Goal: Information Seeking & Learning: Learn about a topic

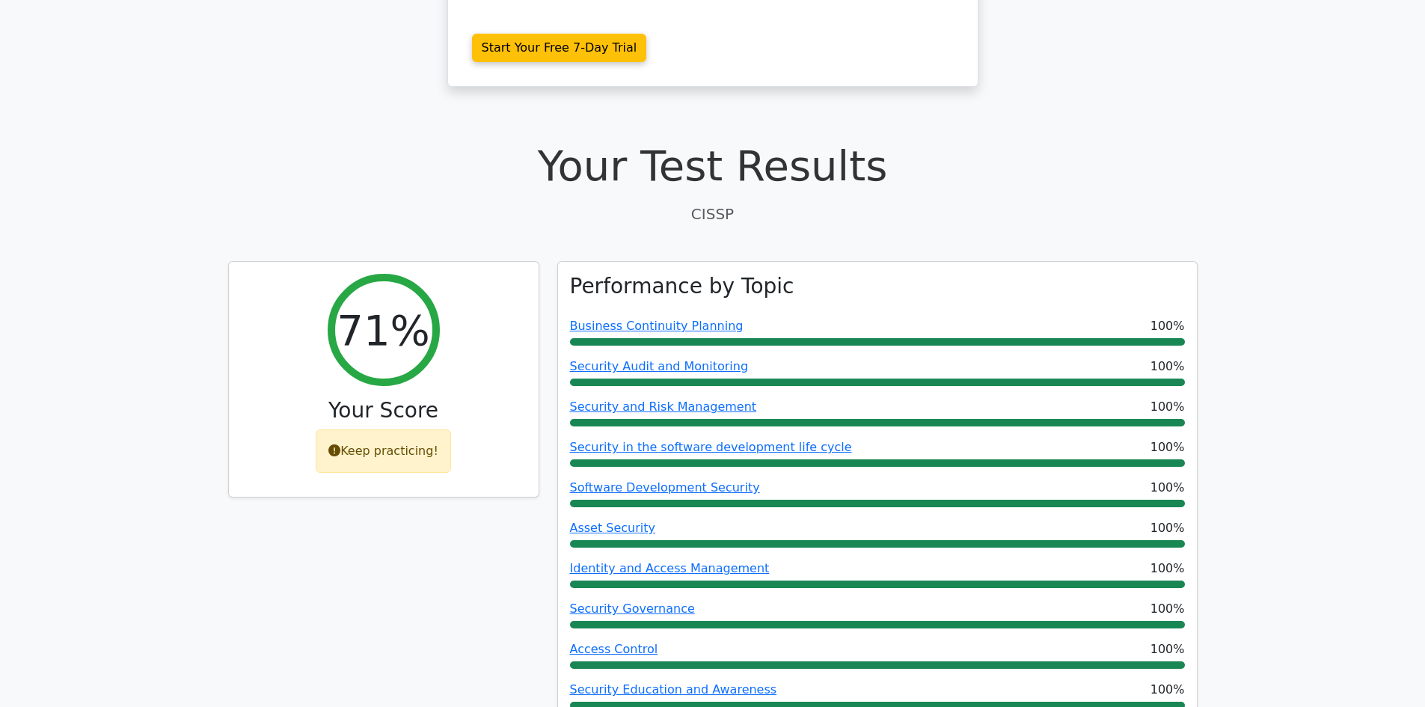
scroll to position [75, 0]
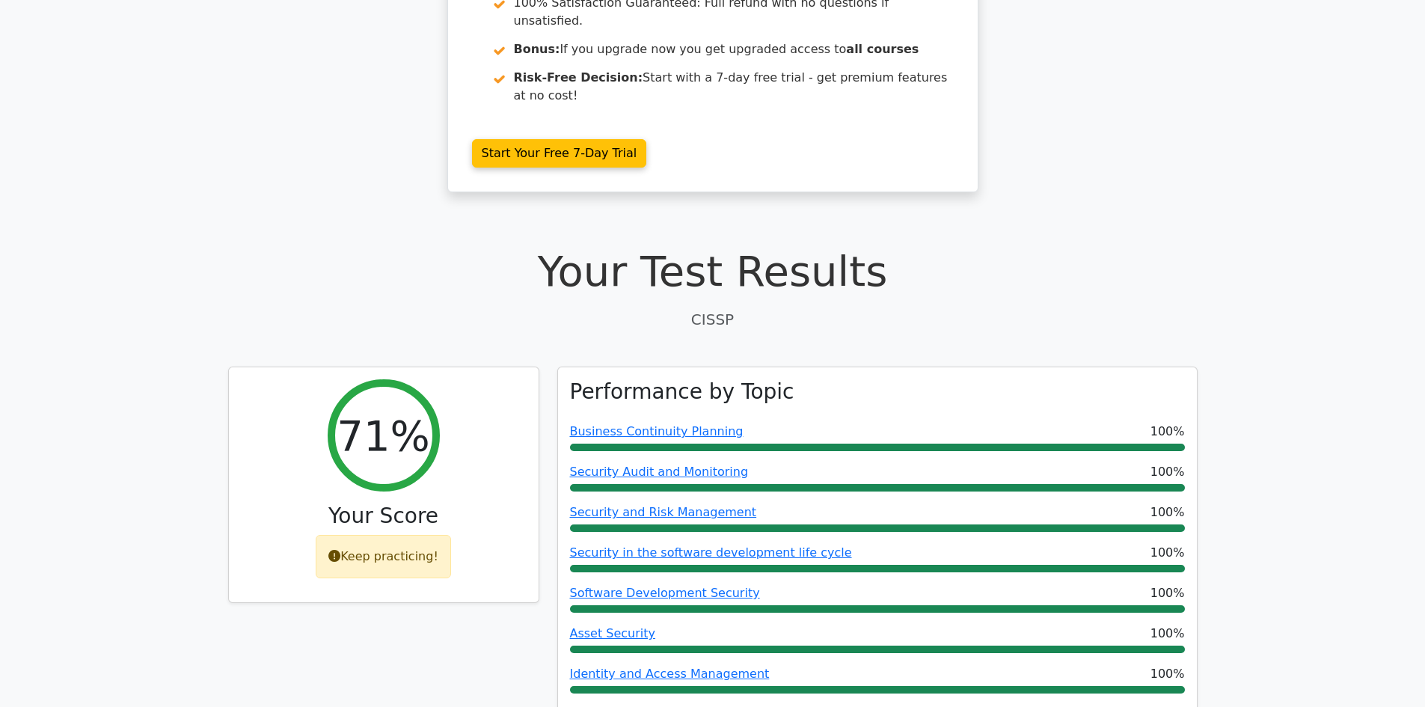
scroll to position [449, 0]
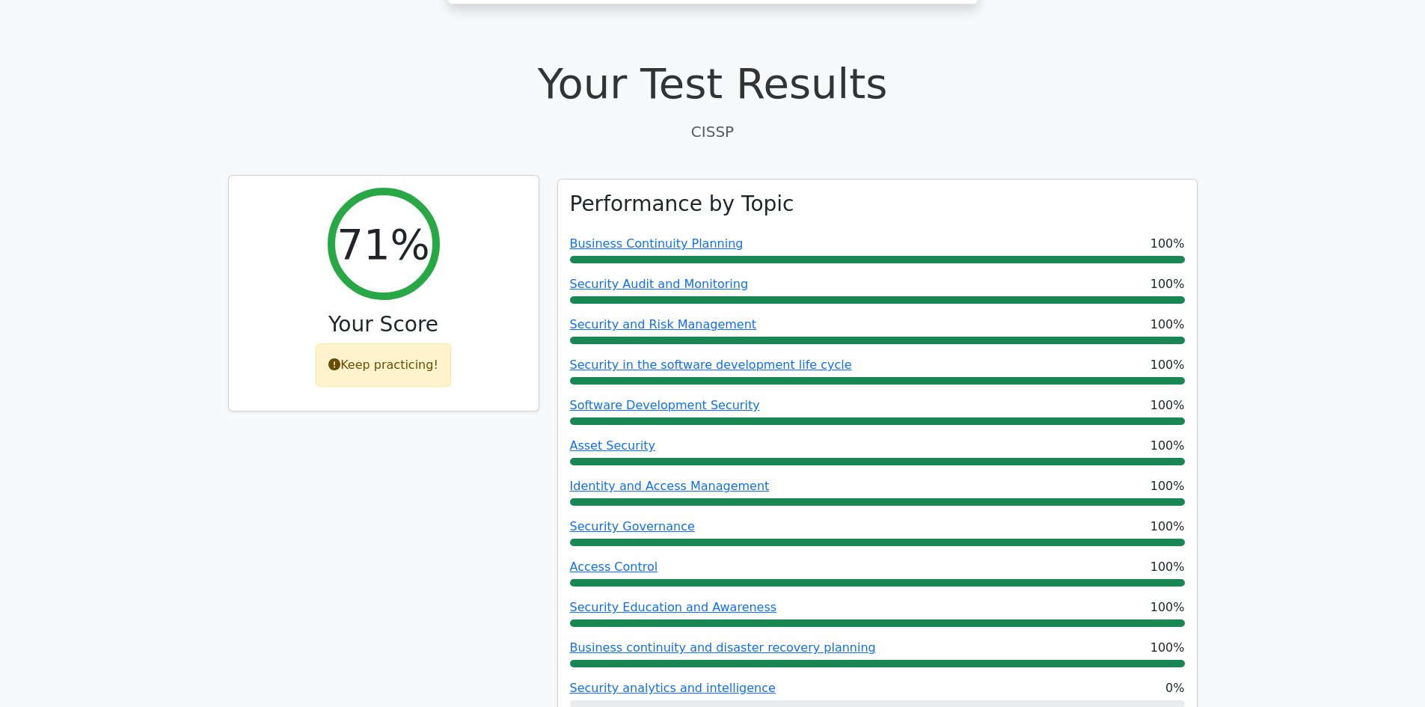
click at [382, 343] on div "Keep practicing!" at bounding box center [383, 364] width 135 height 43
click at [331, 343] on div "Keep practicing!" at bounding box center [383, 364] width 135 height 43
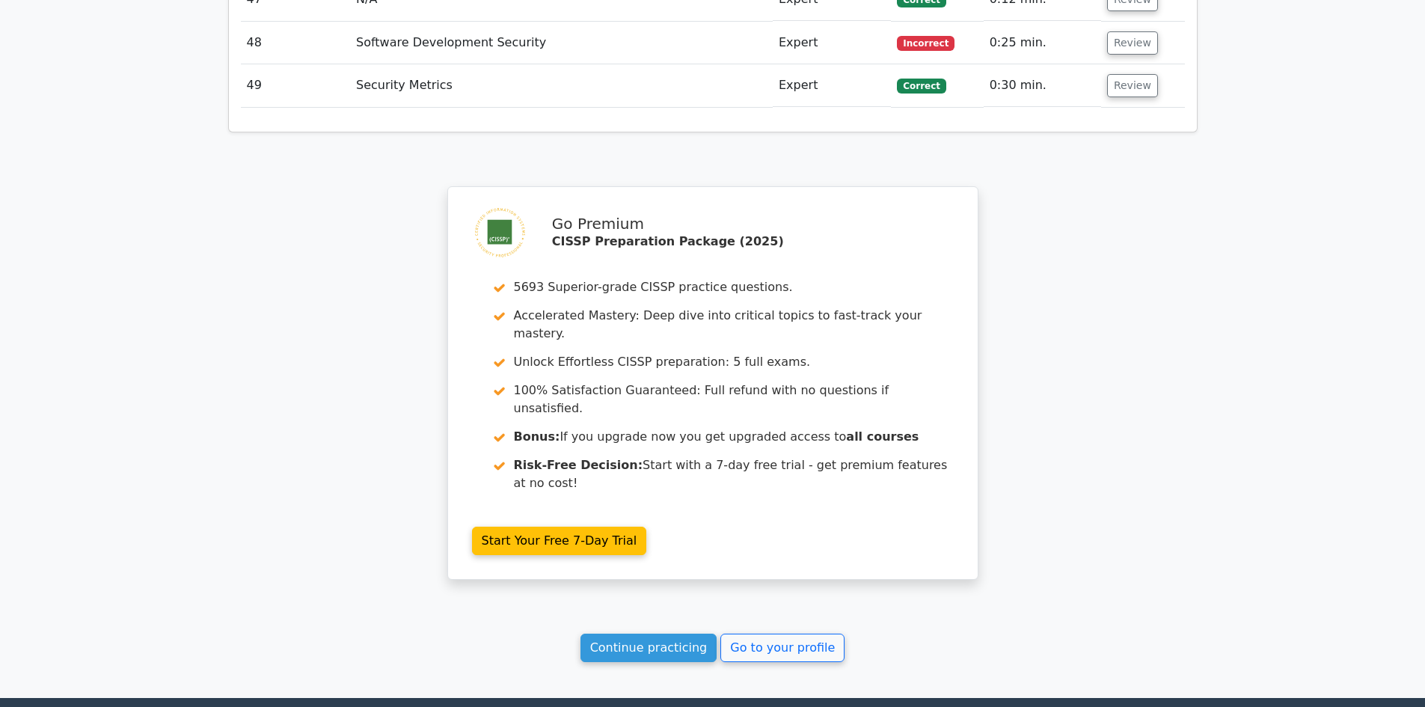
scroll to position [4183, 0]
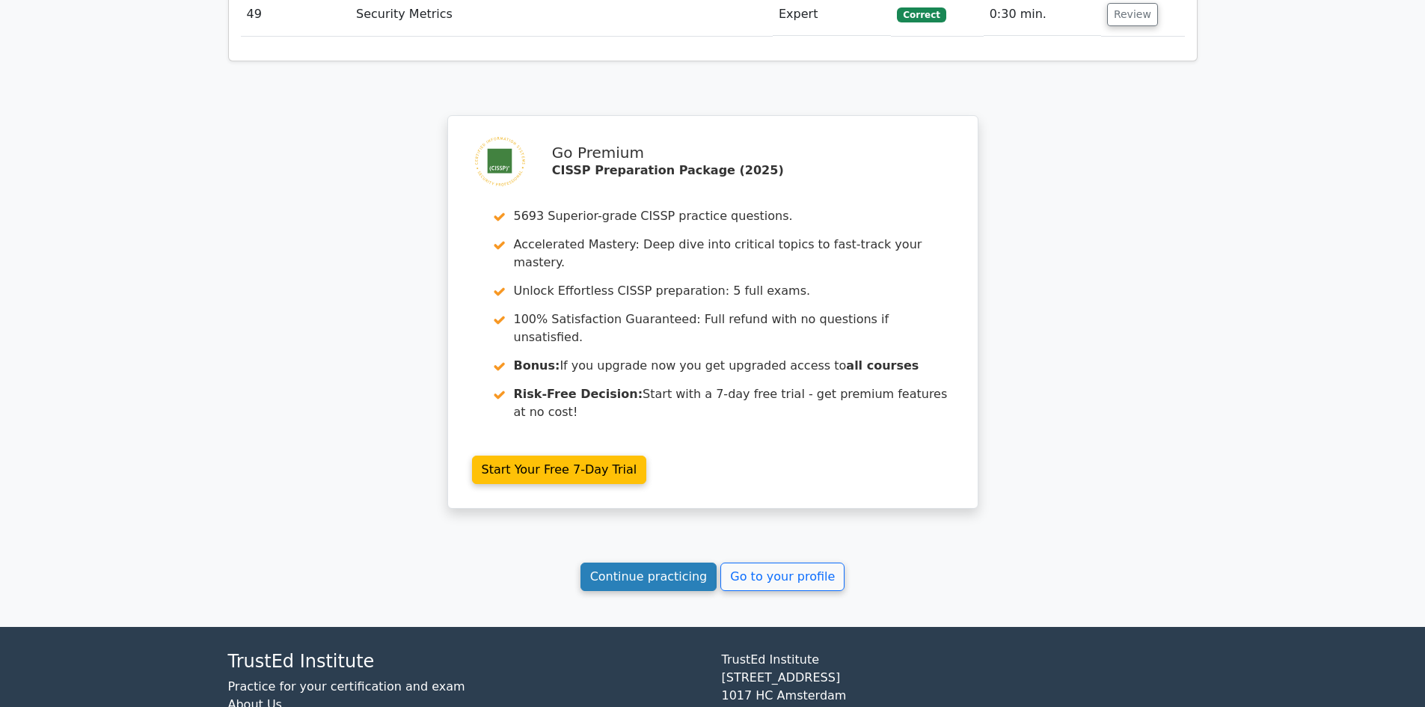
click at [659, 563] on link "Continue practicing" at bounding box center [649, 577] width 137 height 28
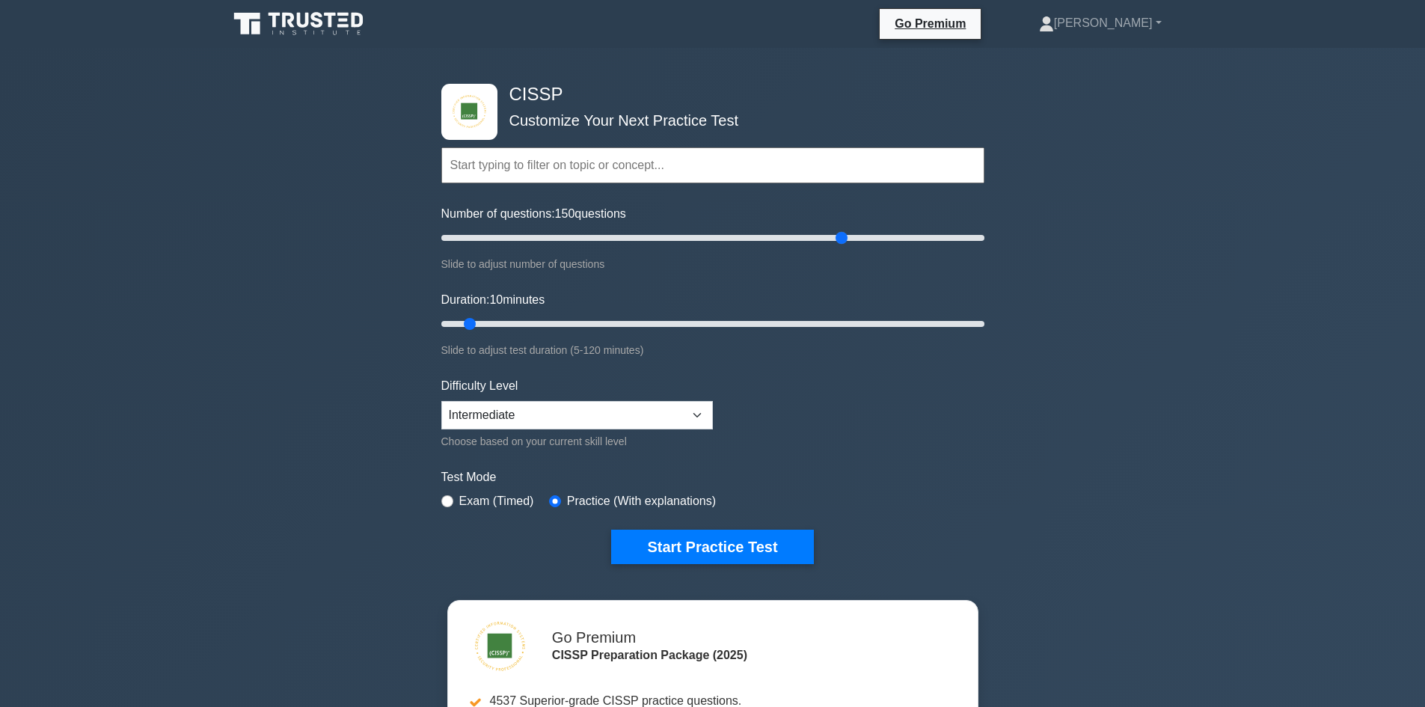
drag, startPoint x: 460, startPoint y: 236, endPoint x: 836, endPoint y: 258, distance: 376.2
type input "150"
click at [836, 247] on input "Number of questions: 150 questions" at bounding box center [712, 238] width 543 height 18
click at [472, 324] on input "Duration: 10 minutes" at bounding box center [712, 324] width 543 height 18
drag, startPoint x: 472, startPoint y: 324, endPoint x: 1017, endPoint y: 359, distance: 545.8
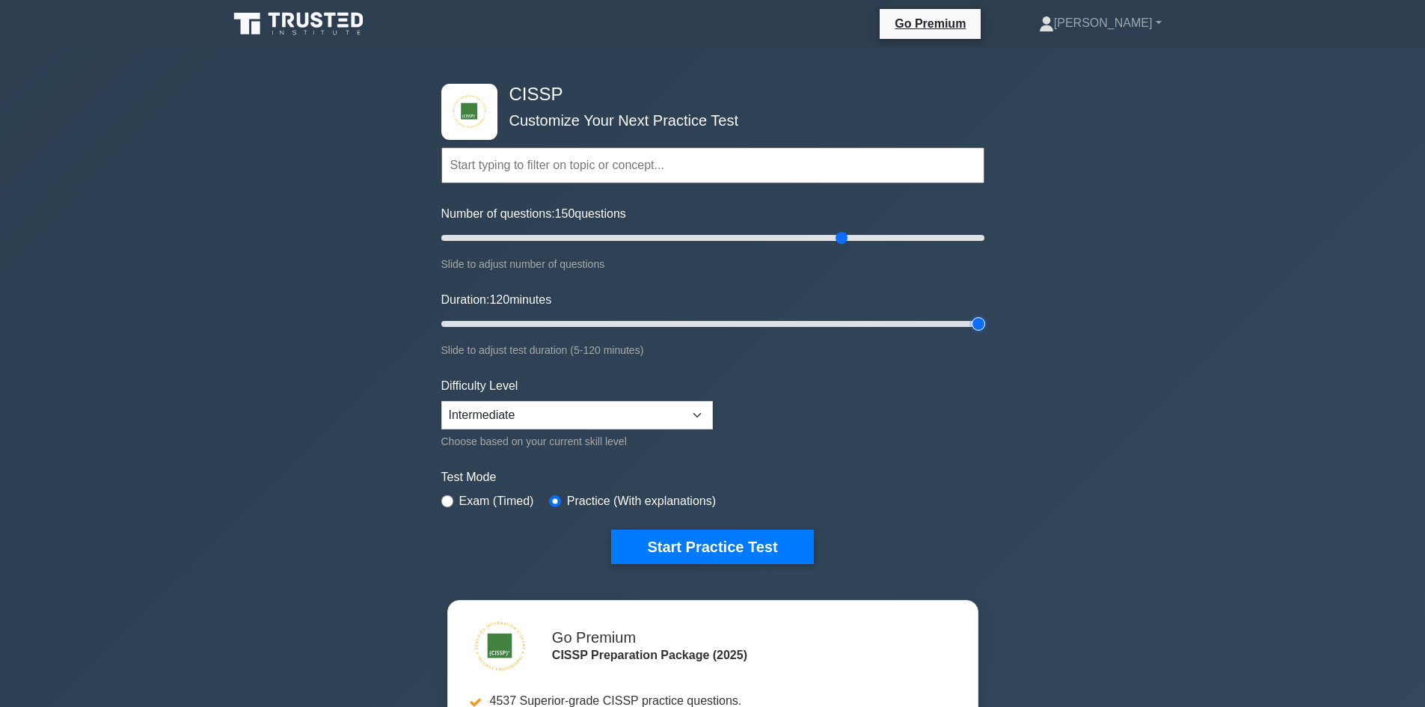
type input "120"
click at [985, 333] on input "Duration: 120 minutes" at bounding box center [712, 324] width 543 height 18
click at [712, 547] on button "Start Practice Test" at bounding box center [712, 547] width 202 height 34
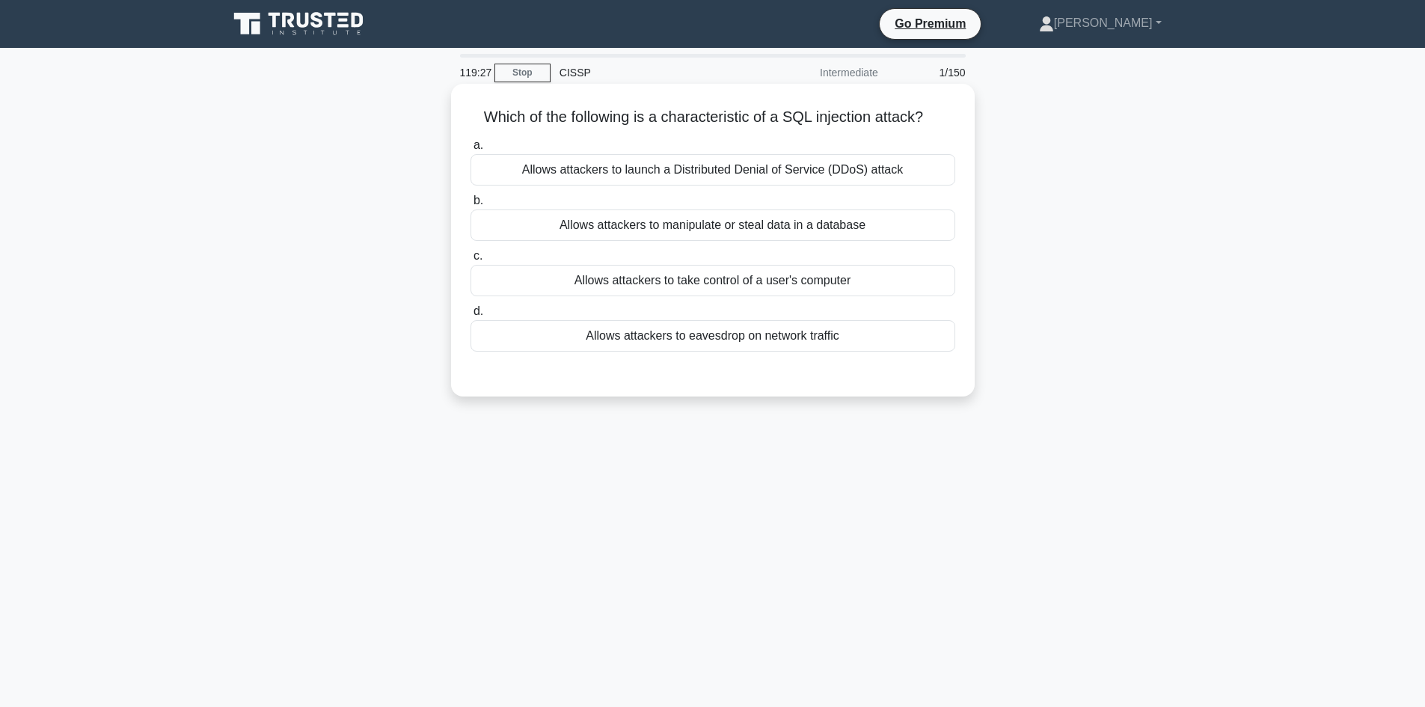
click at [744, 219] on div "Allows attackers to manipulate or steal data in a database" at bounding box center [713, 224] width 485 height 31
click at [471, 206] on input "b. Allows attackers to manipulate or steal data in a database" at bounding box center [471, 201] width 0 height 10
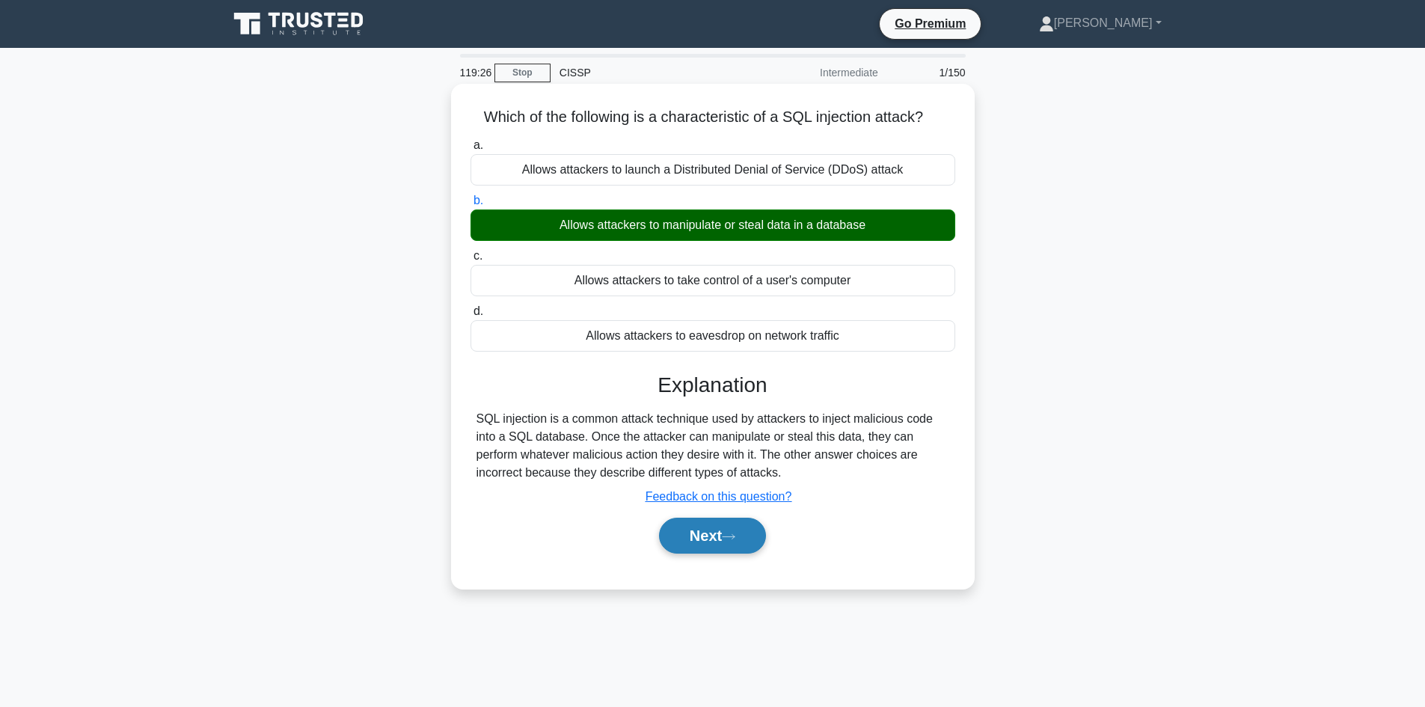
click at [694, 539] on button "Next" at bounding box center [712, 536] width 107 height 36
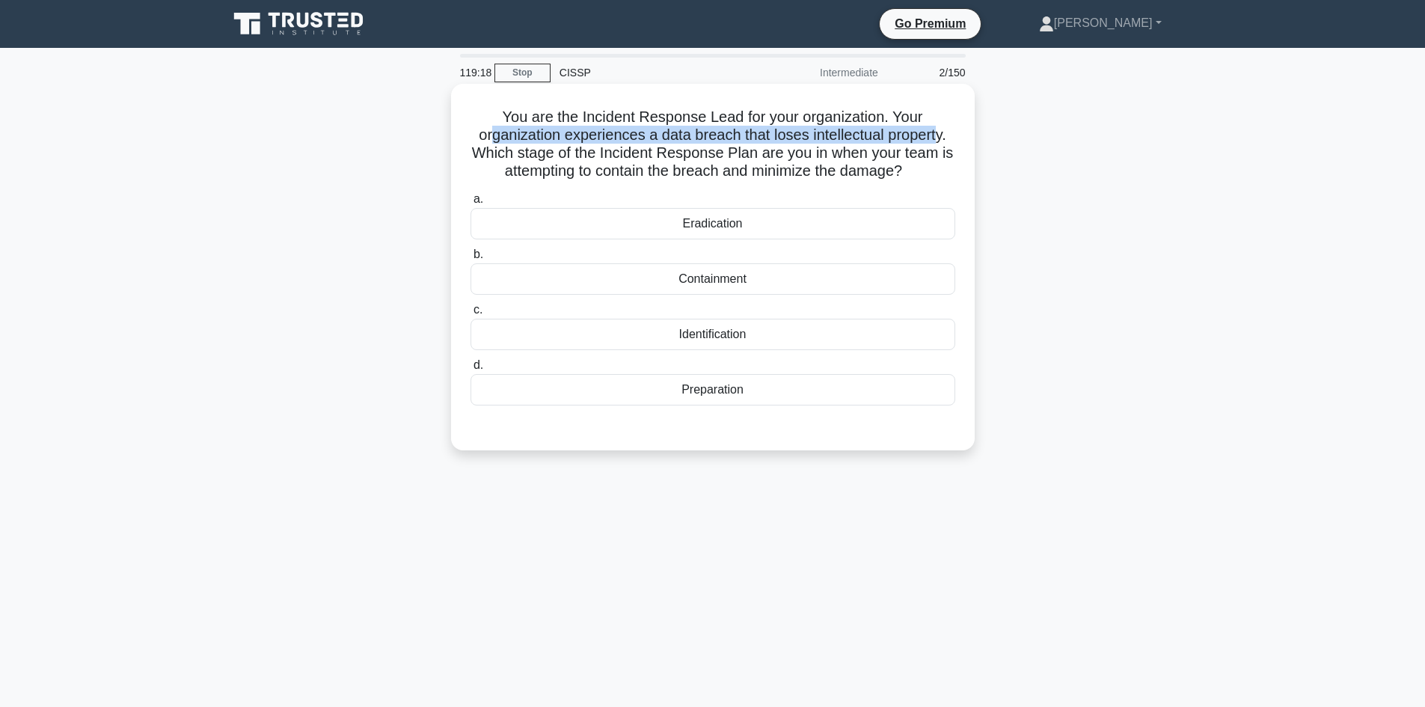
drag, startPoint x: 490, startPoint y: 141, endPoint x: 940, endPoint y: 138, distance: 450.4
click at [943, 136] on h5 "You are the Incident Response Lead for your organization. Your organization exp…" at bounding box center [713, 144] width 488 height 73
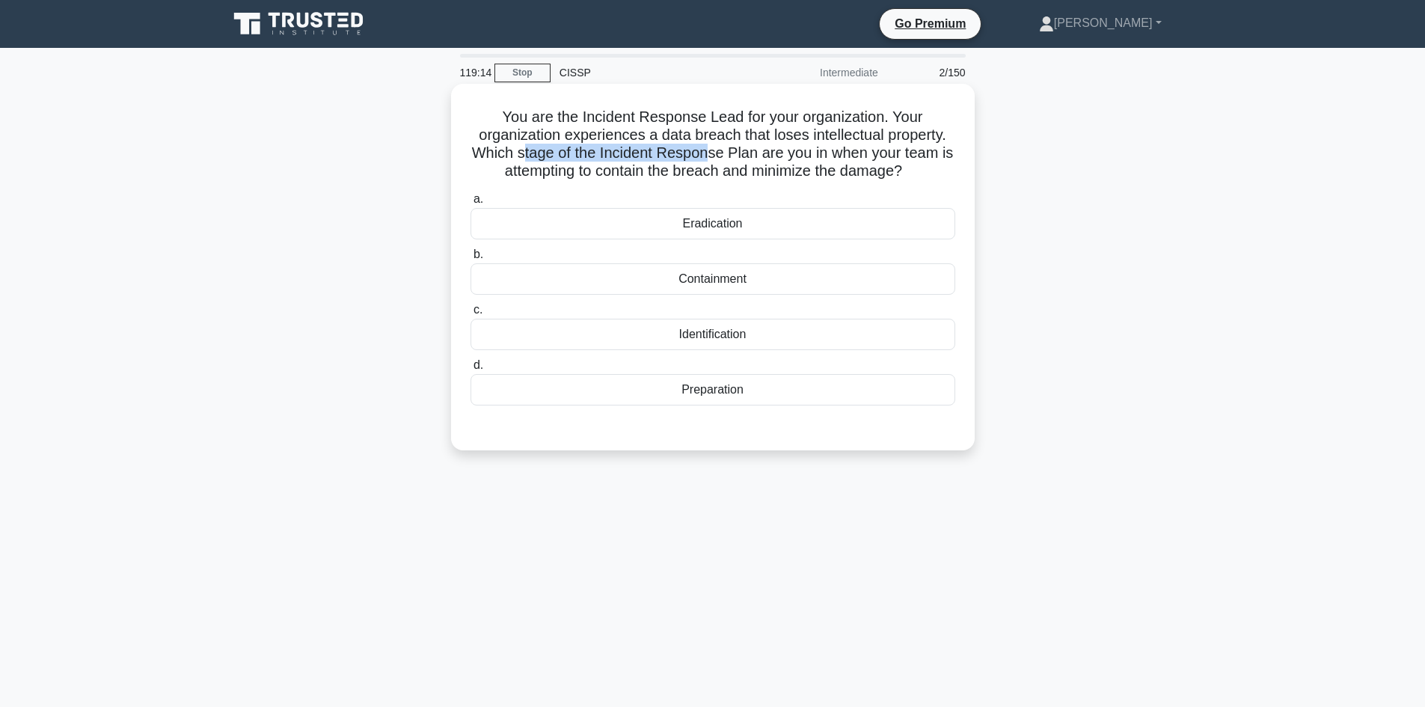
drag, startPoint x: 530, startPoint y: 150, endPoint x: 717, endPoint y: 150, distance: 187.8
click at [717, 150] on h5 "You are the Incident Response Lead for your organization. Your organization exp…" at bounding box center [713, 144] width 488 height 73
drag, startPoint x: 611, startPoint y: 172, endPoint x: 784, endPoint y: 172, distance: 172.8
click at [784, 172] on h5 "You are the Incident Response Lead for your organization. Your organization exp…" at bounding box center [713, 144] width 488 height 73
drag, startPoint x: 722, startPoint y: 228, endPoint x: 768, endPoint y: 303, distance: 87.6
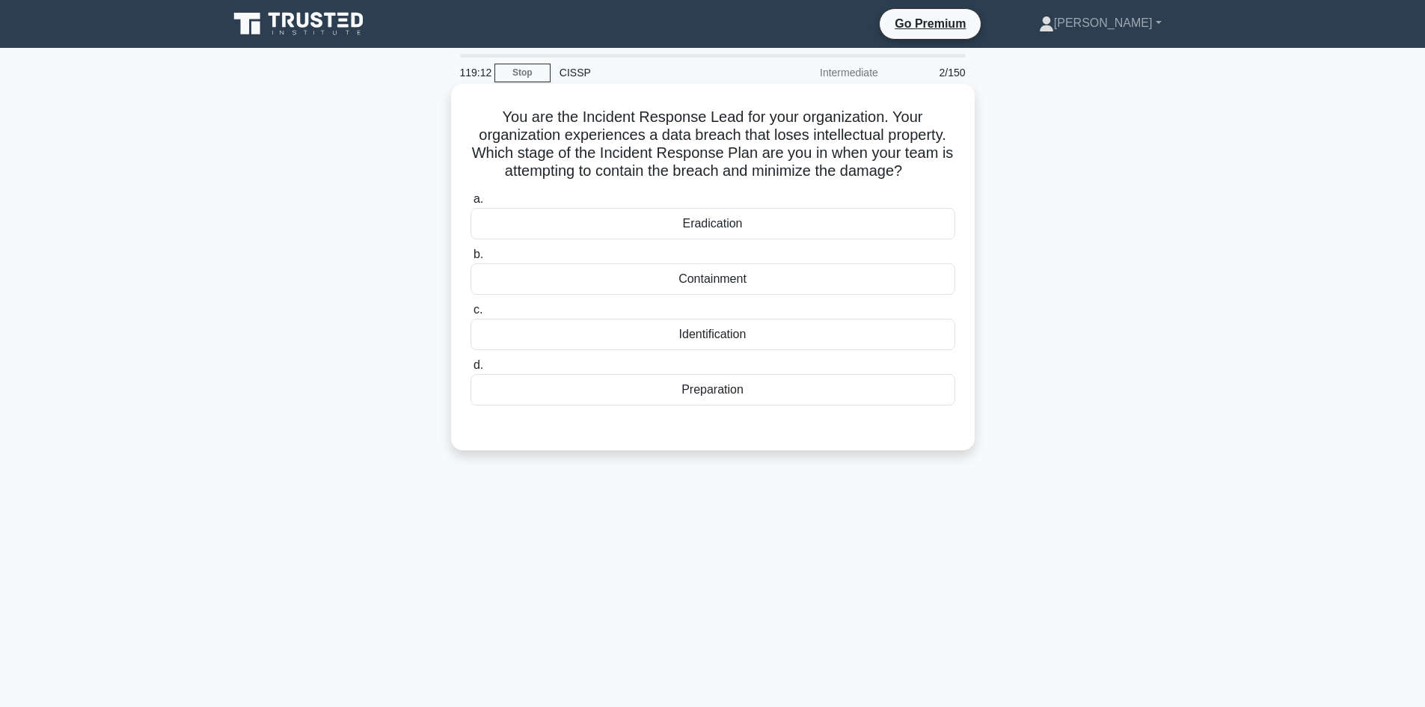
click at [721, 227] on div "Eradication" at bounding box center [713, 223] width 485 height 31
click at [471, 204] on input "a. Eradication" at bounding box center [471, 200] width 0 height 10
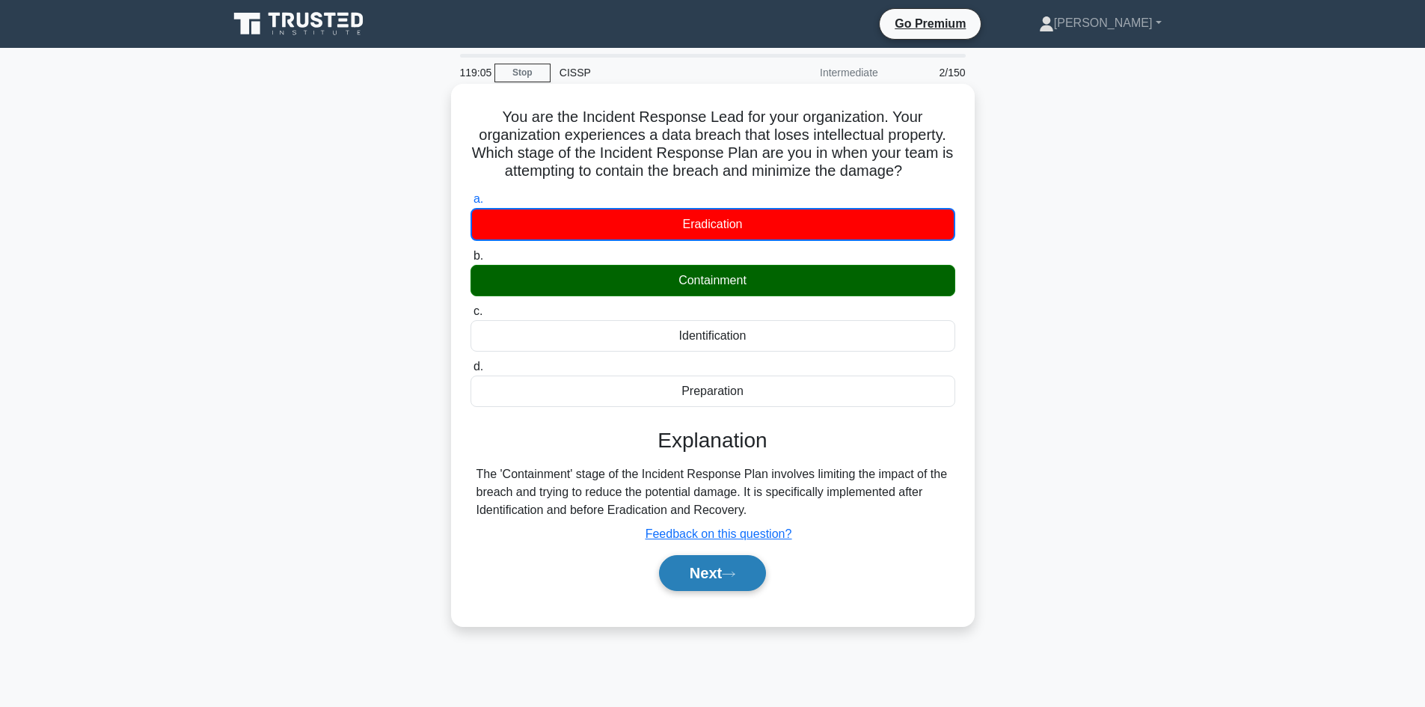
click at [727, 591] on button "Next" at bounding box center [712, 573] width 107 height 36
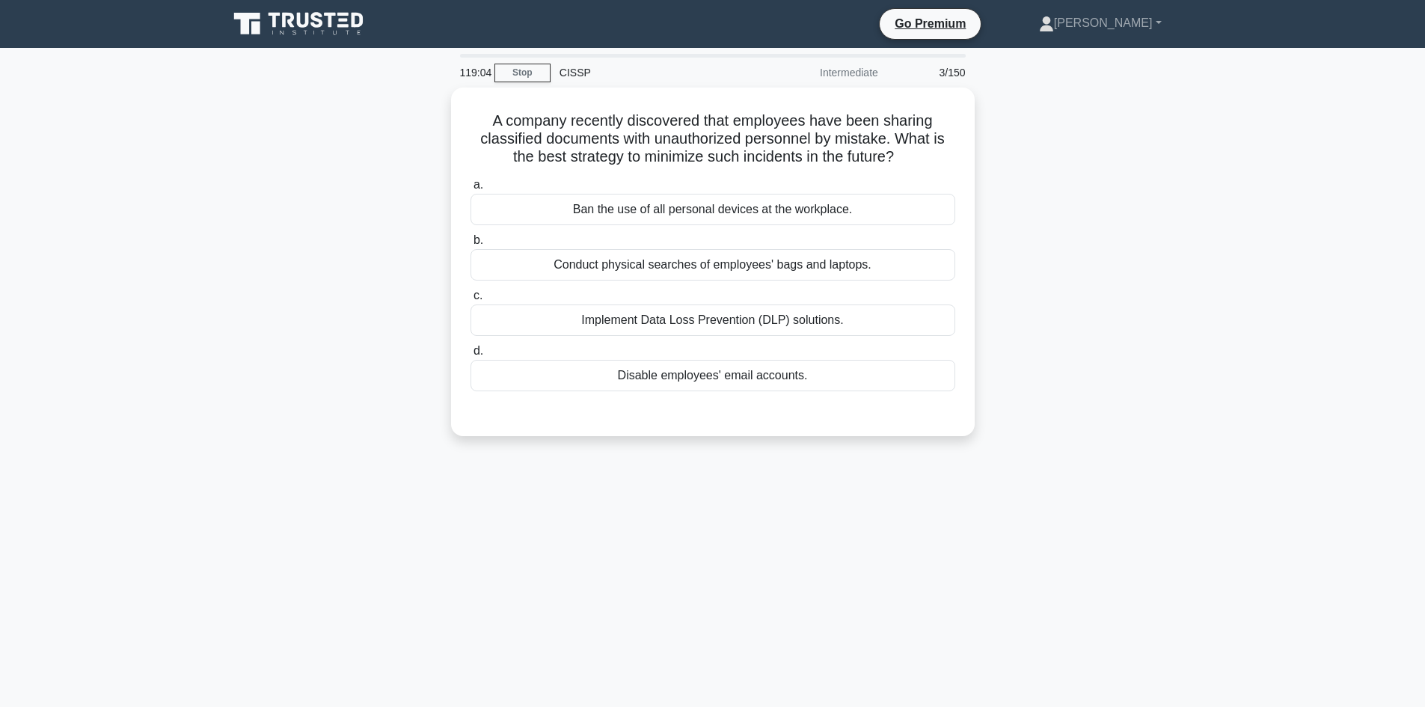
click at [713, 572] on div "119:04 Stop CISSP Intermediate 3/150 A company recently discovered that employe…" at bounding box center [713, 428] width 988 height 748
click at [732, 311] on div "Implement Data Loss Prevention (DLP) solutions." at bounding box center [713, 316] width 485 height 31
click at [471, 297] on input "c. Implement Data Loss Prevention (DLP) solutions." at bounding box center [471, 292] width 0 height 10
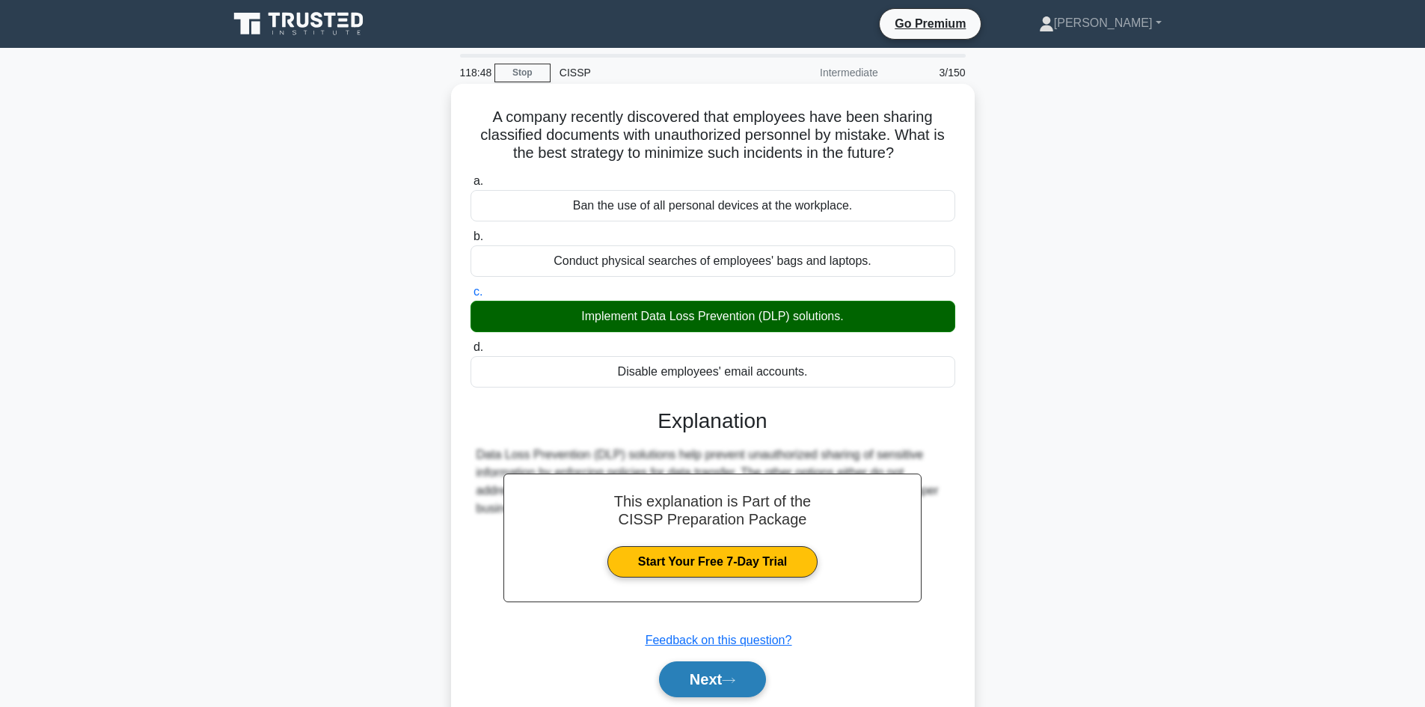
click at [697, 673] on button "Next" at bounding box center [712, 679] width 107 height 36
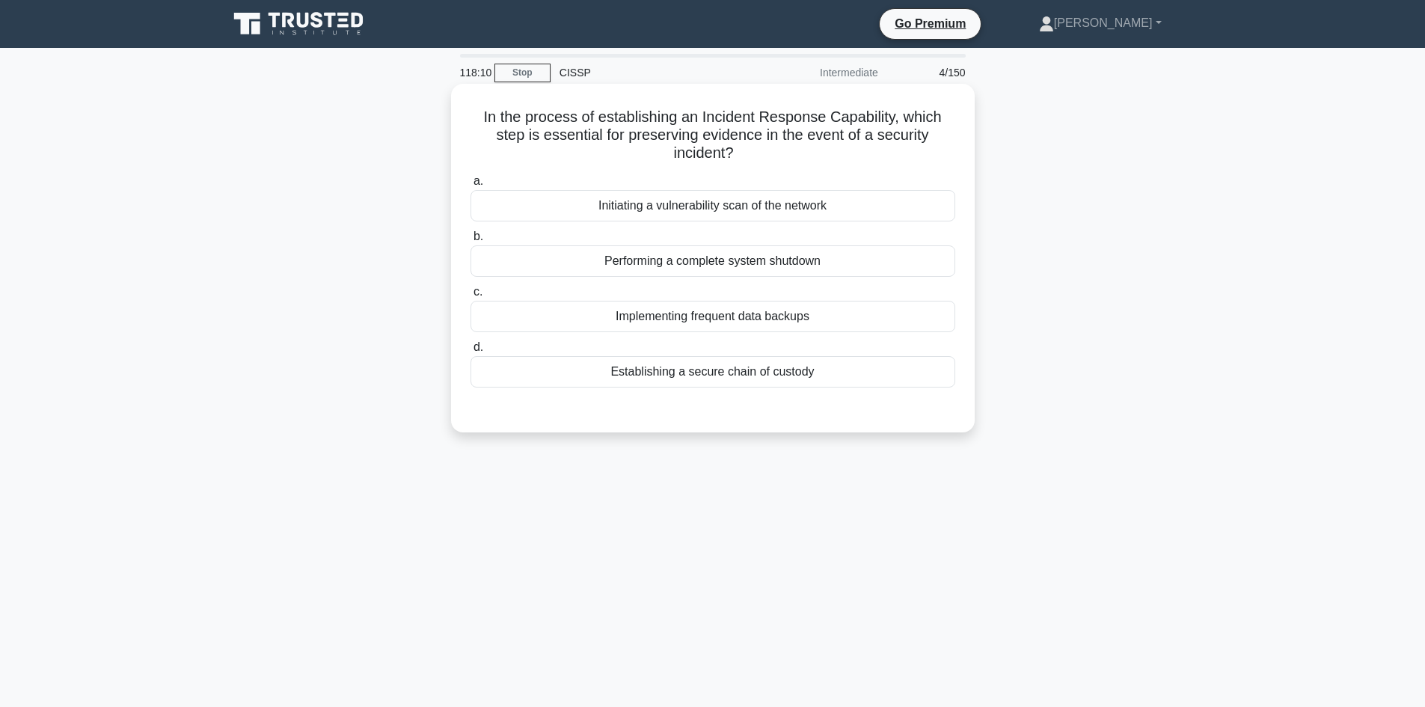
click at [742, 372] on div "Establishing a secure chain of custody" at bounding box center [713, 371] width 485 height 31
click at [471, 352] on input "d. Establishing a secure chain of custody" at bounding box center [471, 348] width 0 height 10
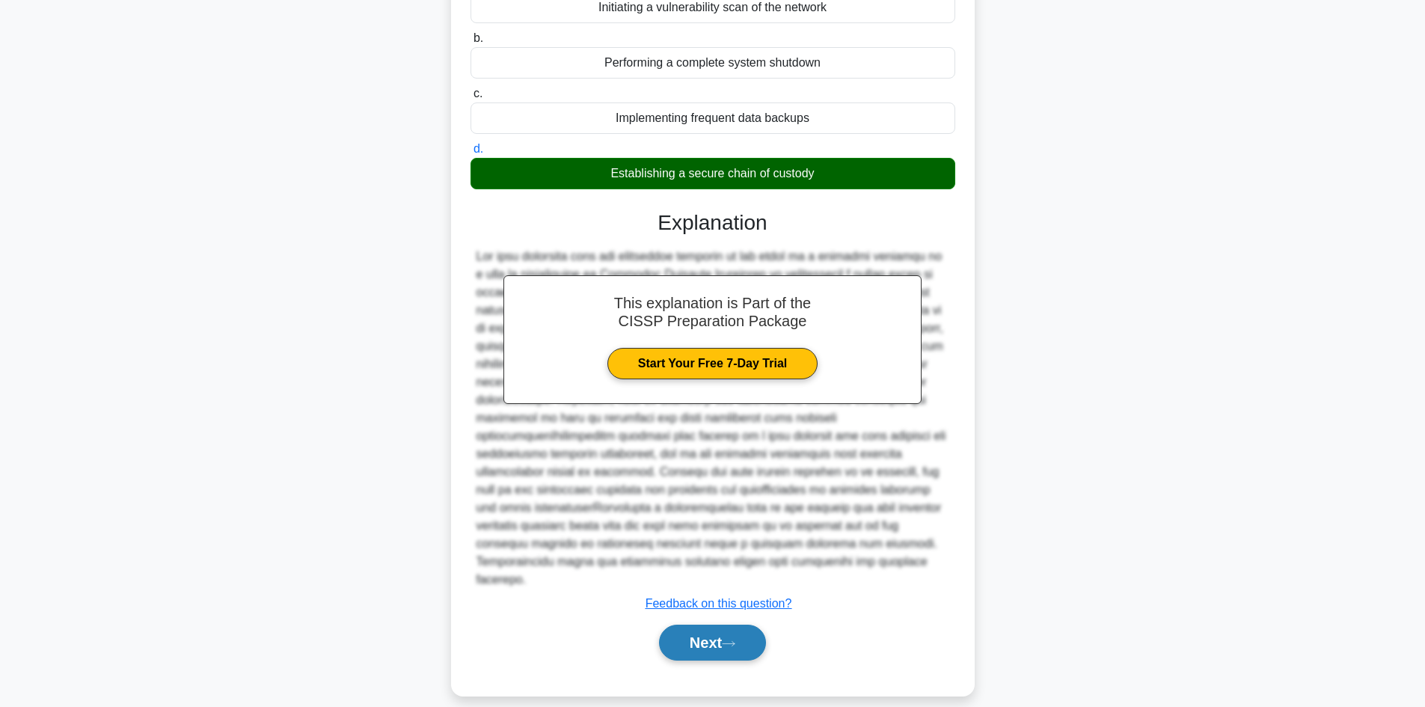
click at [719, 625] on button "Next" at bounding box center [712, 643] width 107 height 36
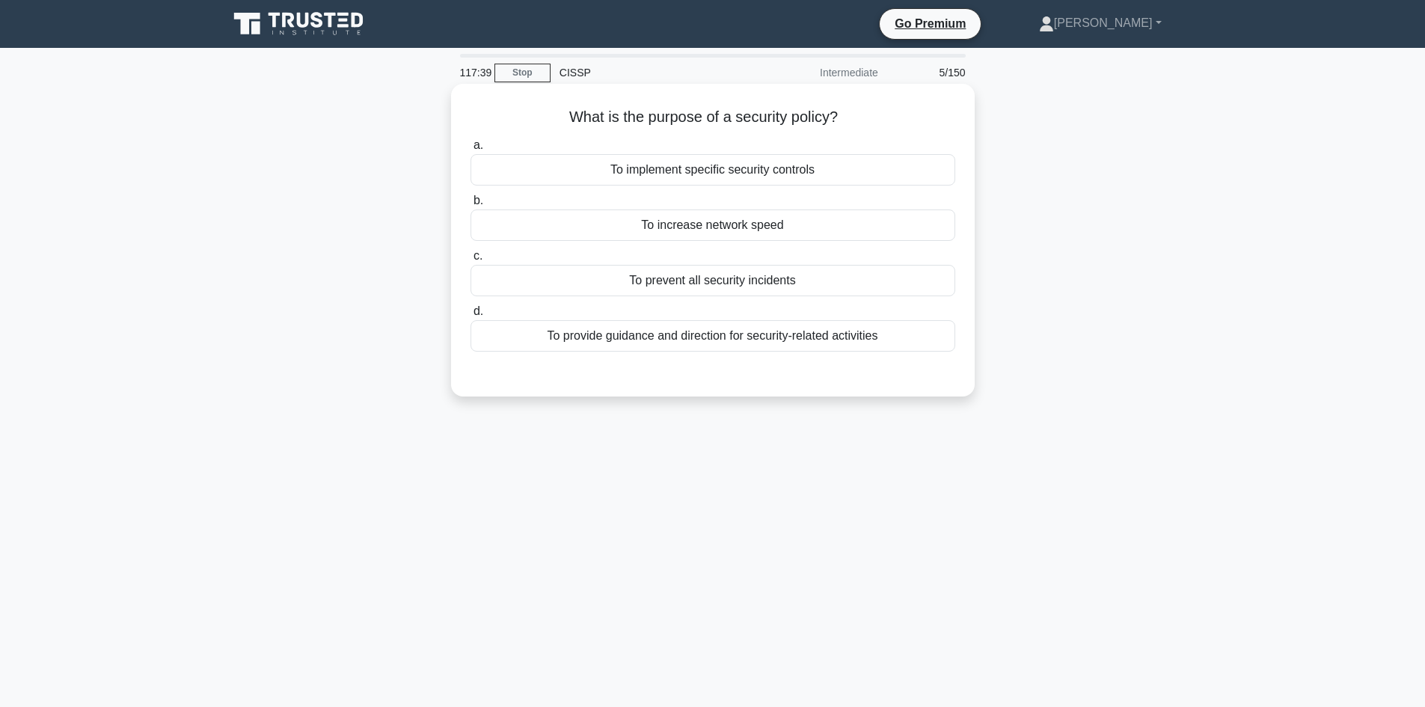
click at [718, 171] on div "To implement specific security controls" at bounding box center [713, 169] width 485 height 31
click at [471, 150] on input "a. To implement specific security controls" at bounding box center [471, 146] width 0 height 10
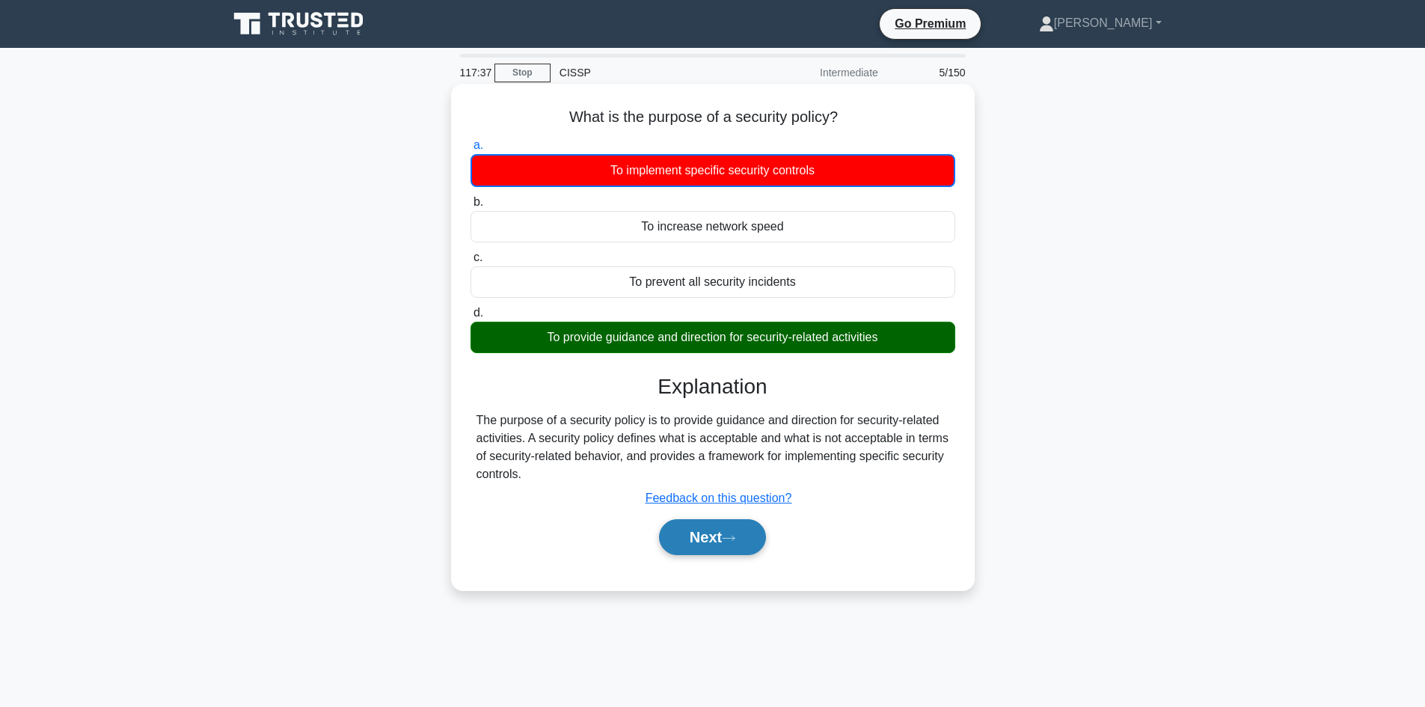
click at [706, 531] on button "Next" at bounding box center [712, 537] width 107 height 36
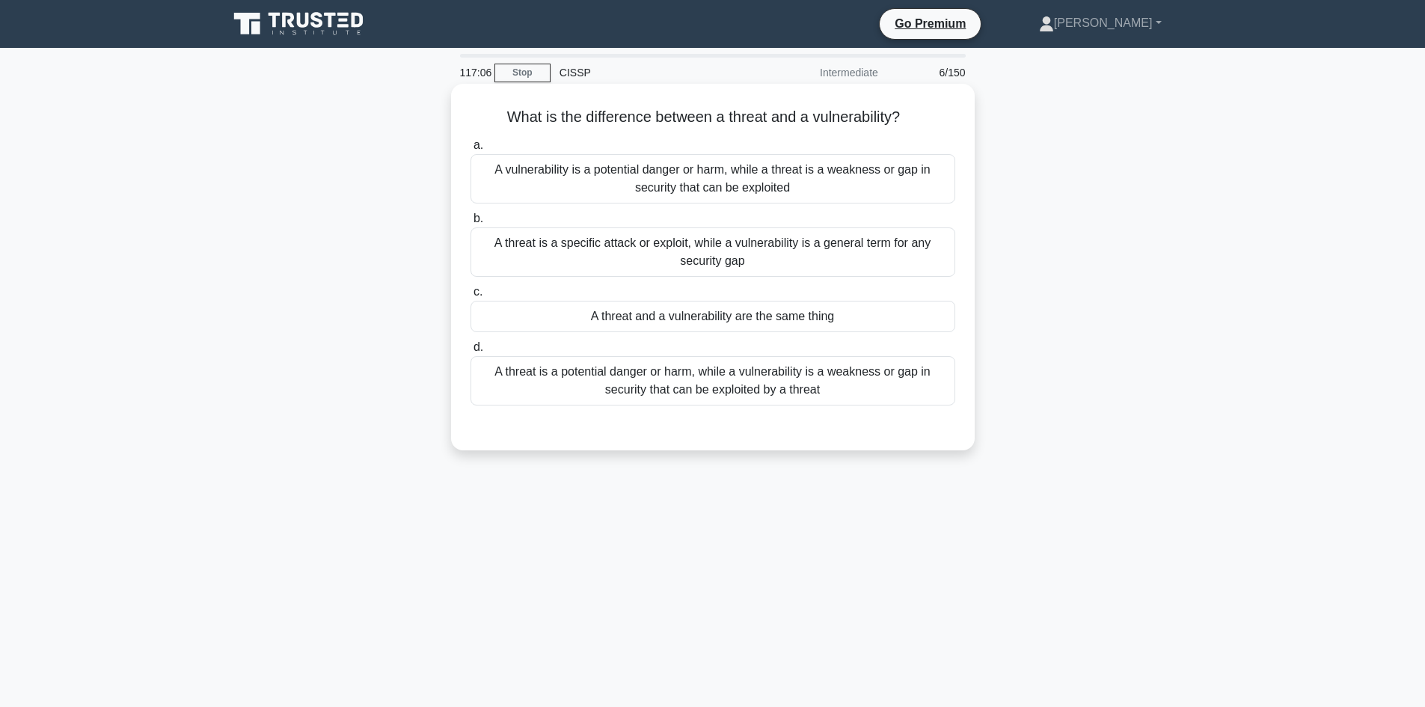
click at [801, 388] on div "A threat is a potential danger or harm, while a vulnerability is a weakness or …" at bounding box center [713, 380] width 485 height 49
click at [471, 352] on input "d. A threat is a potential danger or harm, while a vulnerability is a weakness …" at bounding box center [471, 348] width 0 height 10
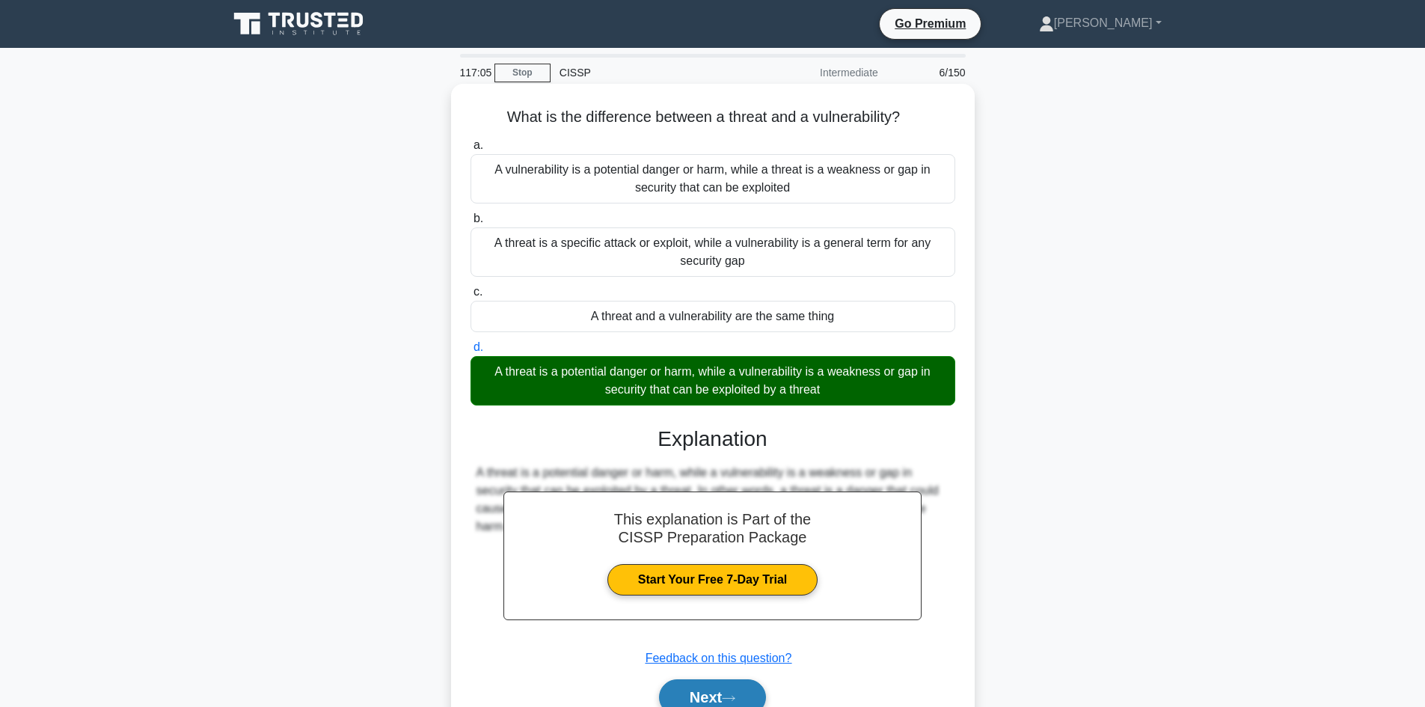
click at [715, 688] on button "Next" at bounding box center [712, 697] width 107 height 36
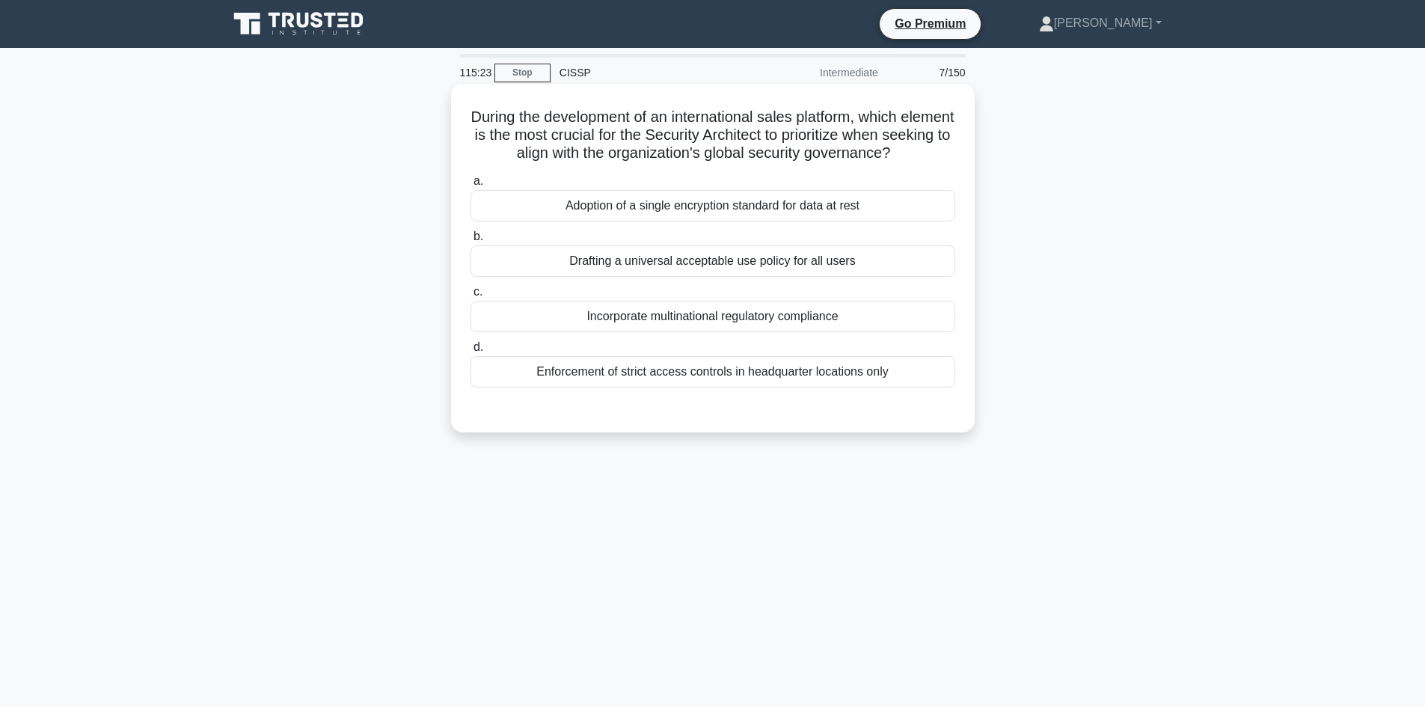
click at [826, 320] on div "Incorporate multinational regulatory compliance" at bounding box center [713, 316] width 485 height 31
click at [471, 297] on input "c. Incorporate multinational regulatory compliance" at bounding box center [471, 292] width 0 height 10
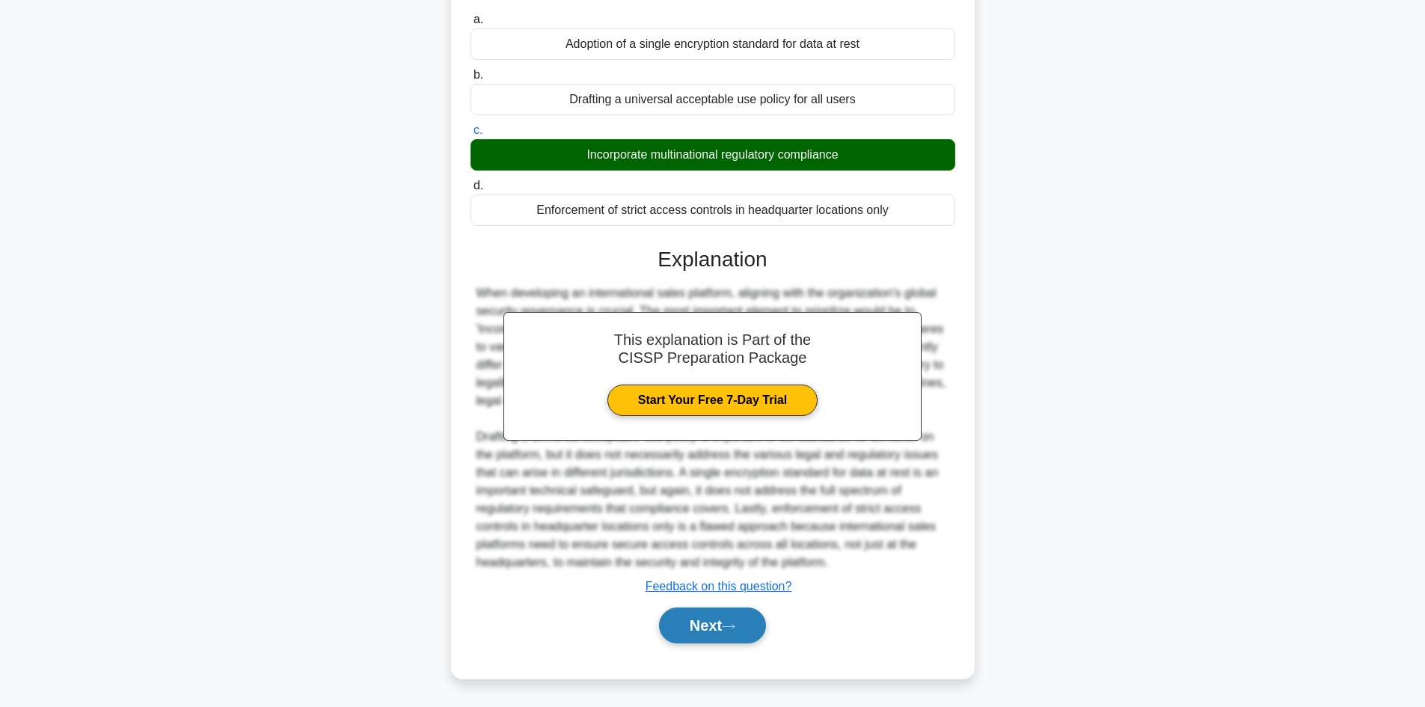
click at [720, 619] on button "Next" at bounding box center [712, 626] width 107 height 36
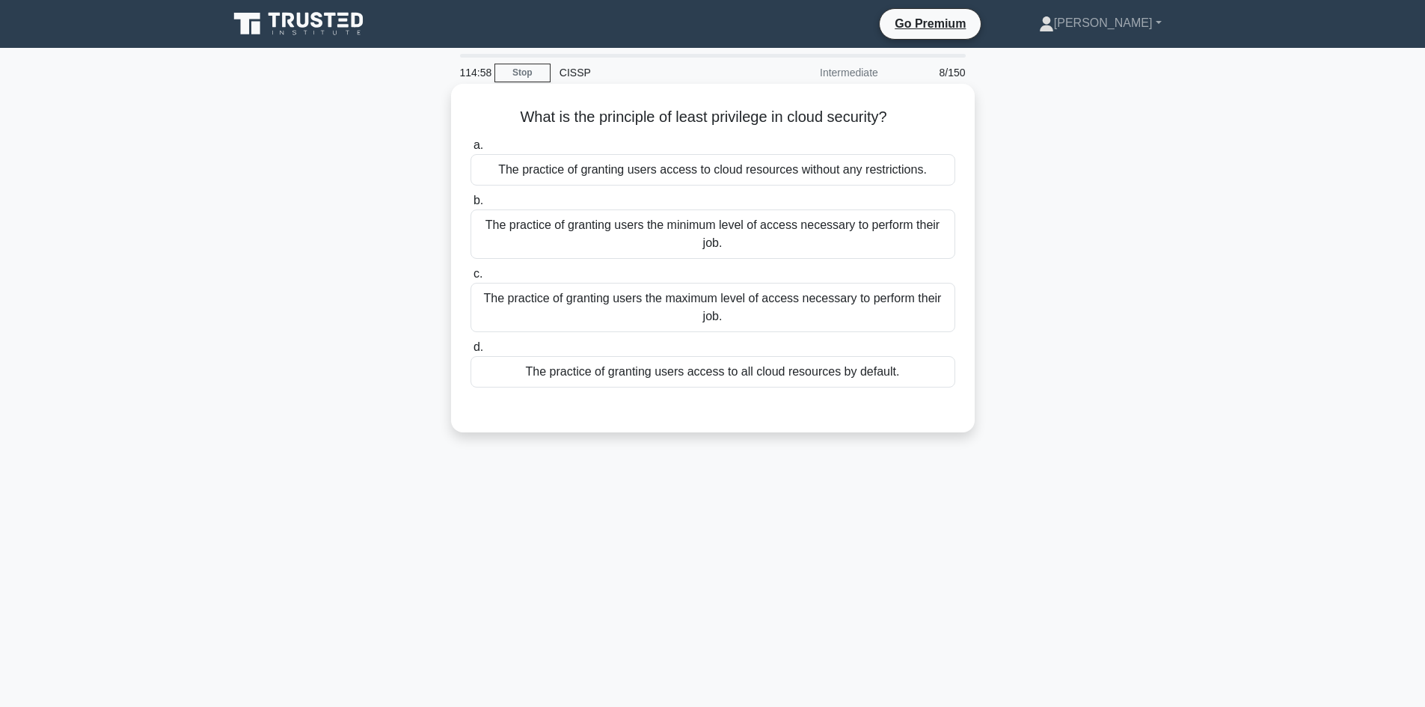
click at [720, 233] on div "The practice of granting users the minimum level of access necessary to perform…" at bounding box center [713, 233] width 485 height 49
click at [471, 206] on input "b. The practice of granting users the minimum level of access necessary to perf…" at bounding box center [471, 201] width 0 height 10
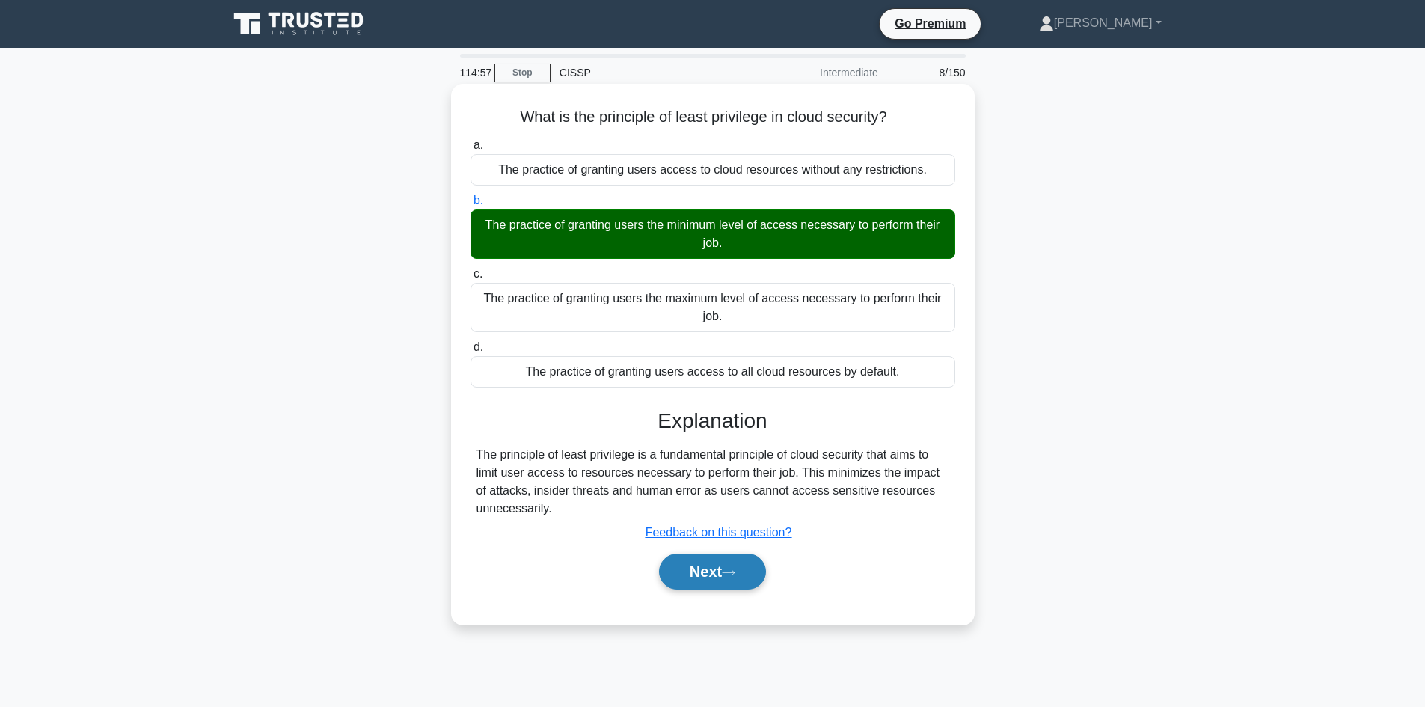
click at [720, 575] on button "Next" at bounding box center [712, 572] width 107 height 36
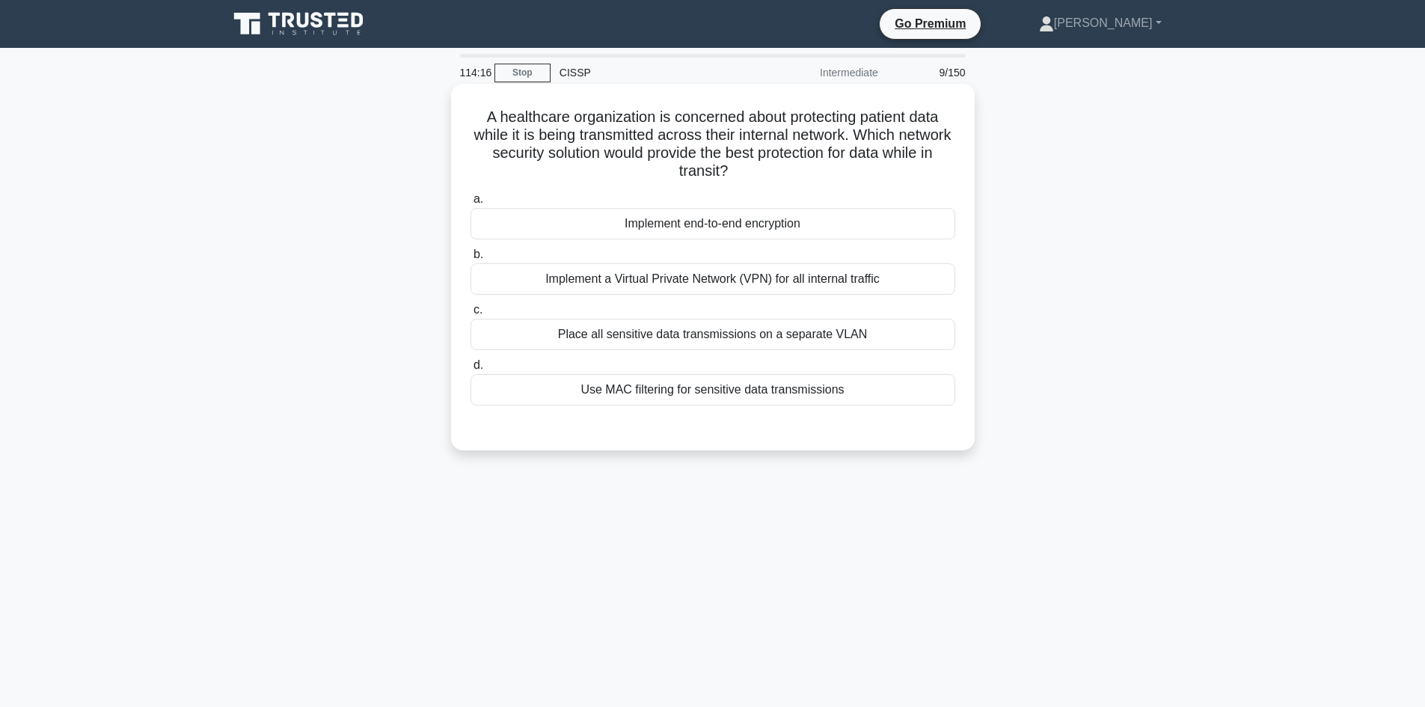
click at [715, 232] on div "Implement end-to-end encryption" at bounding box center [713, 223] width 485 height 31
click at [471, 204] on input "a. Implement end-to-end encryption" at bounding box center [471, 200] width 0 height 10
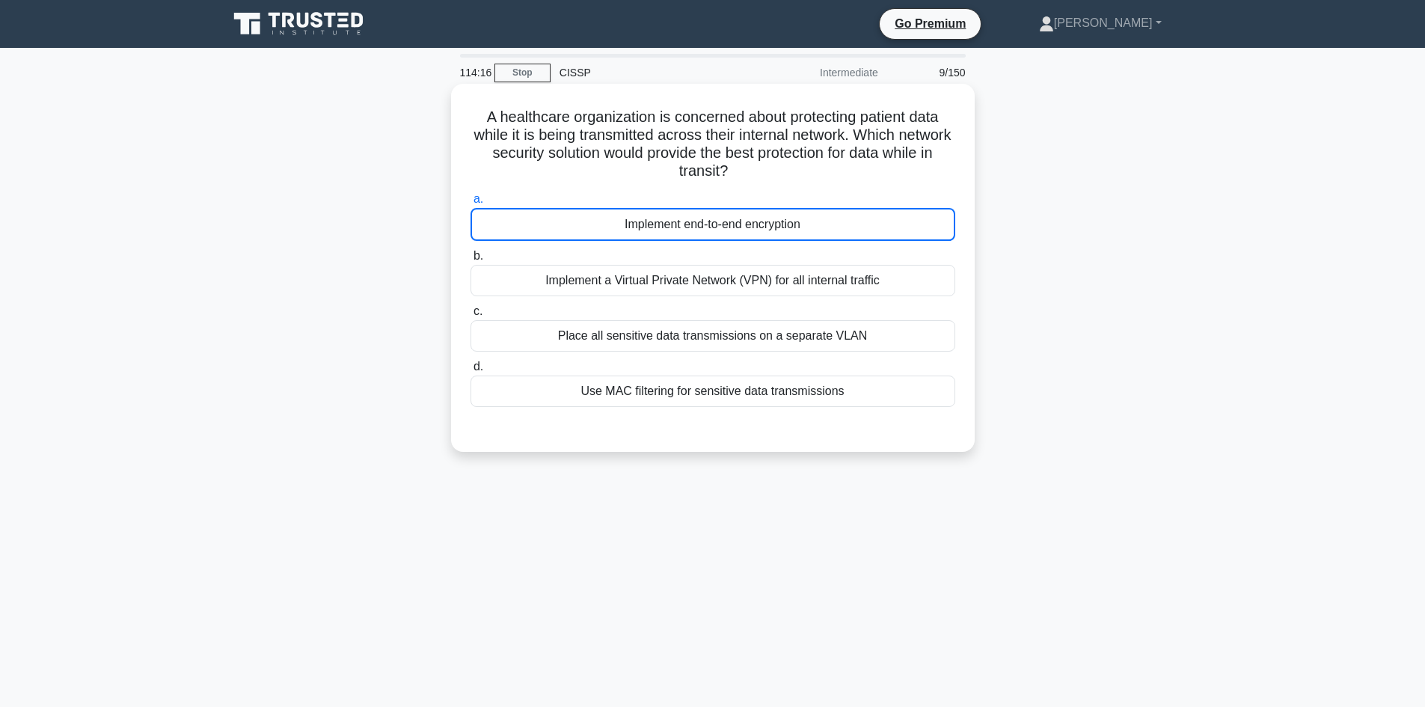
click at [715, 232] on div "Implement end-to-end encryption" at bounding box center [713, 224] width 485 height 33
click at [471, 204] on input "a. Implement end-to-end encryption" at bounding box center [471, 200] width 0 height 10
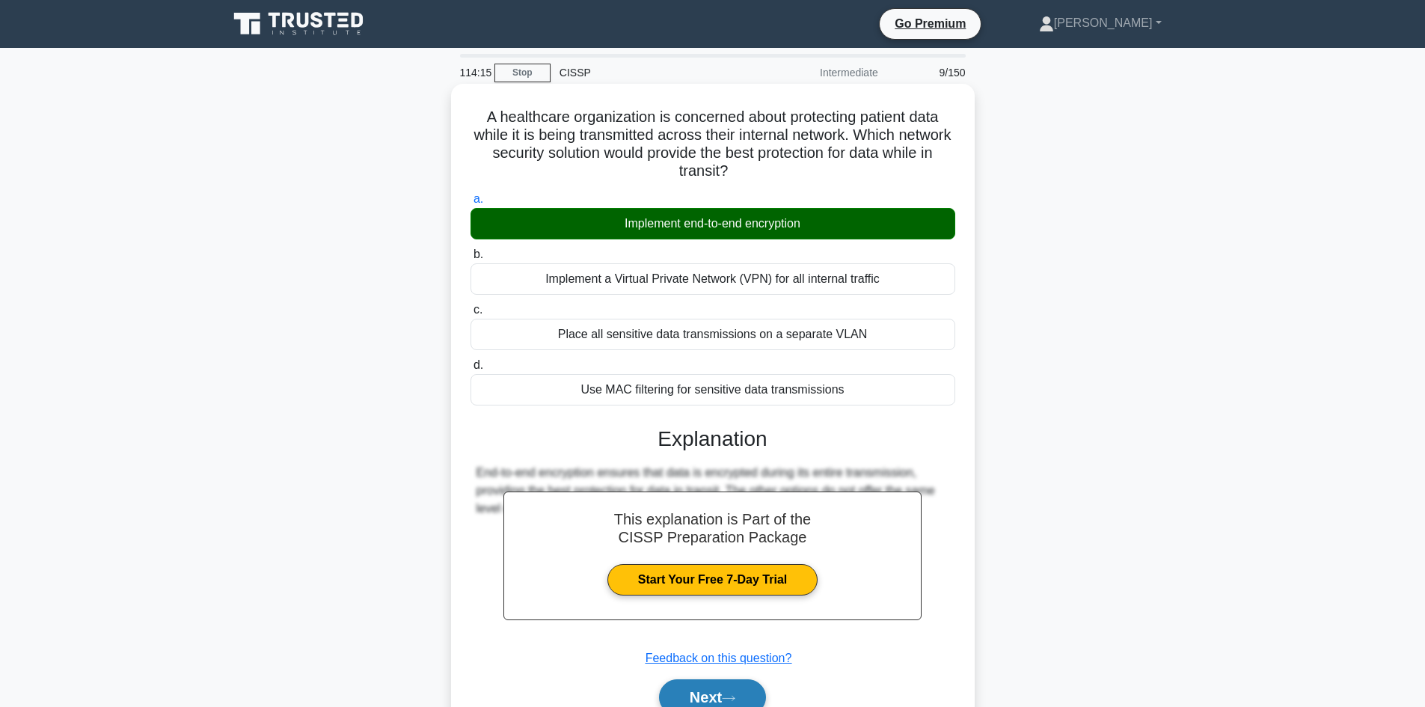
click at [708, 685] on button "Next" at bounding box center [712, 697] width 107 height 36
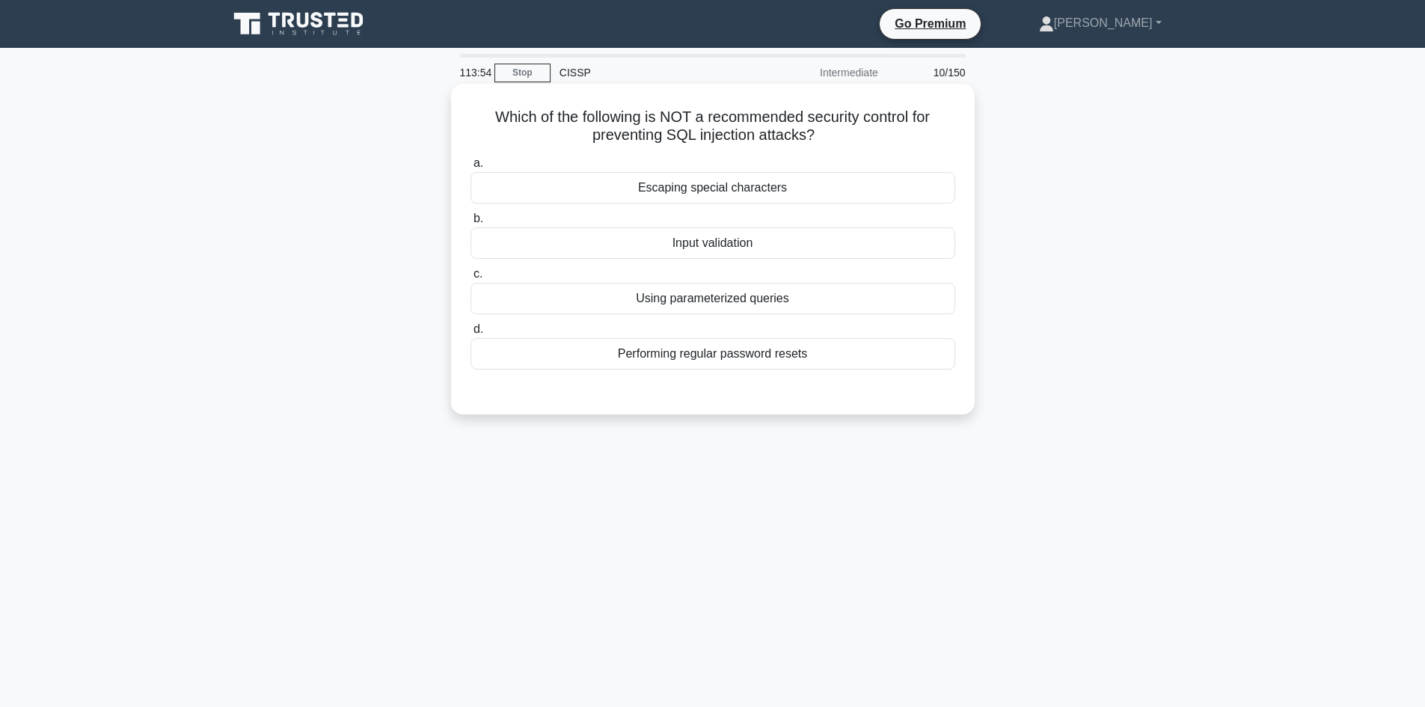
click at [682, 192] on div "Escaping special characters" at bounding box center [713, 187] width 485 height 31
click at [471, 168] on input "a. Escaping special characters" at bounding box center [471, 164] width 0 height 10
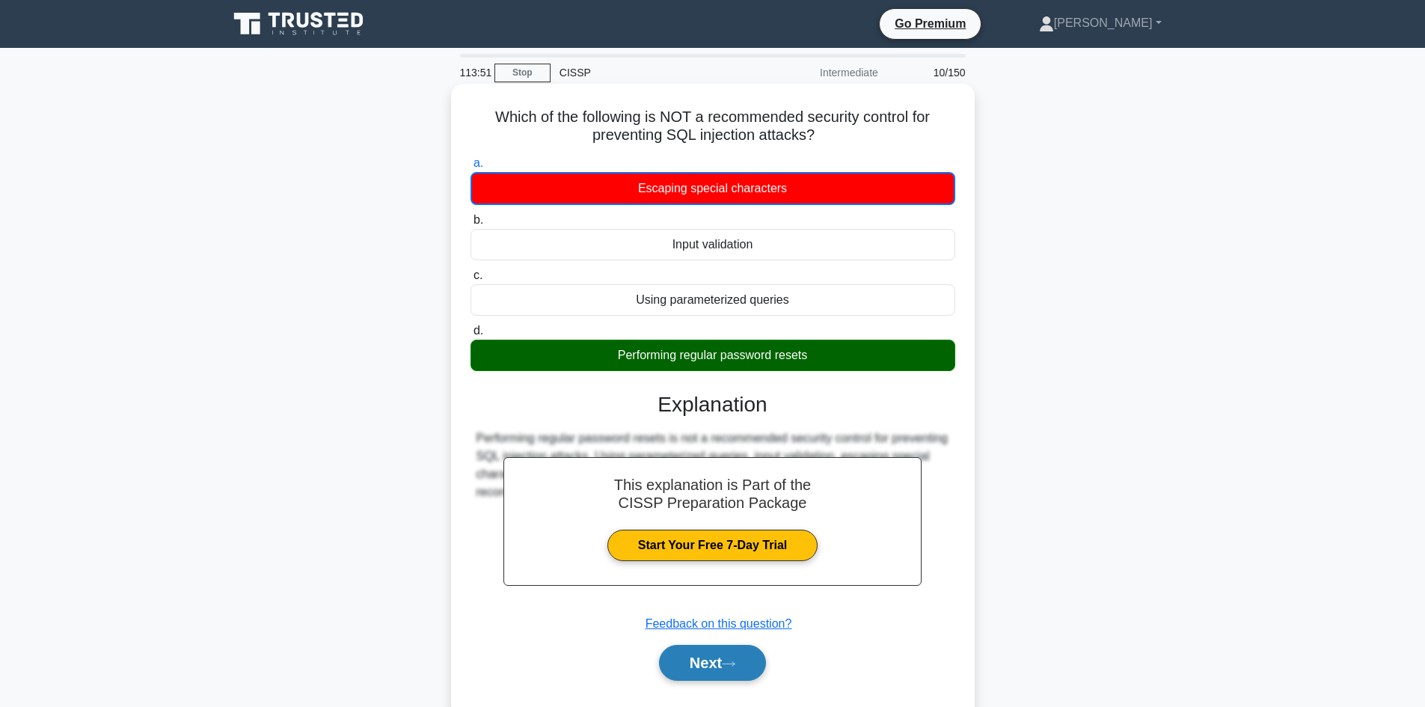
click at [717, 660] on button "Next" at bounding box center [712, 663] width 107 height 36
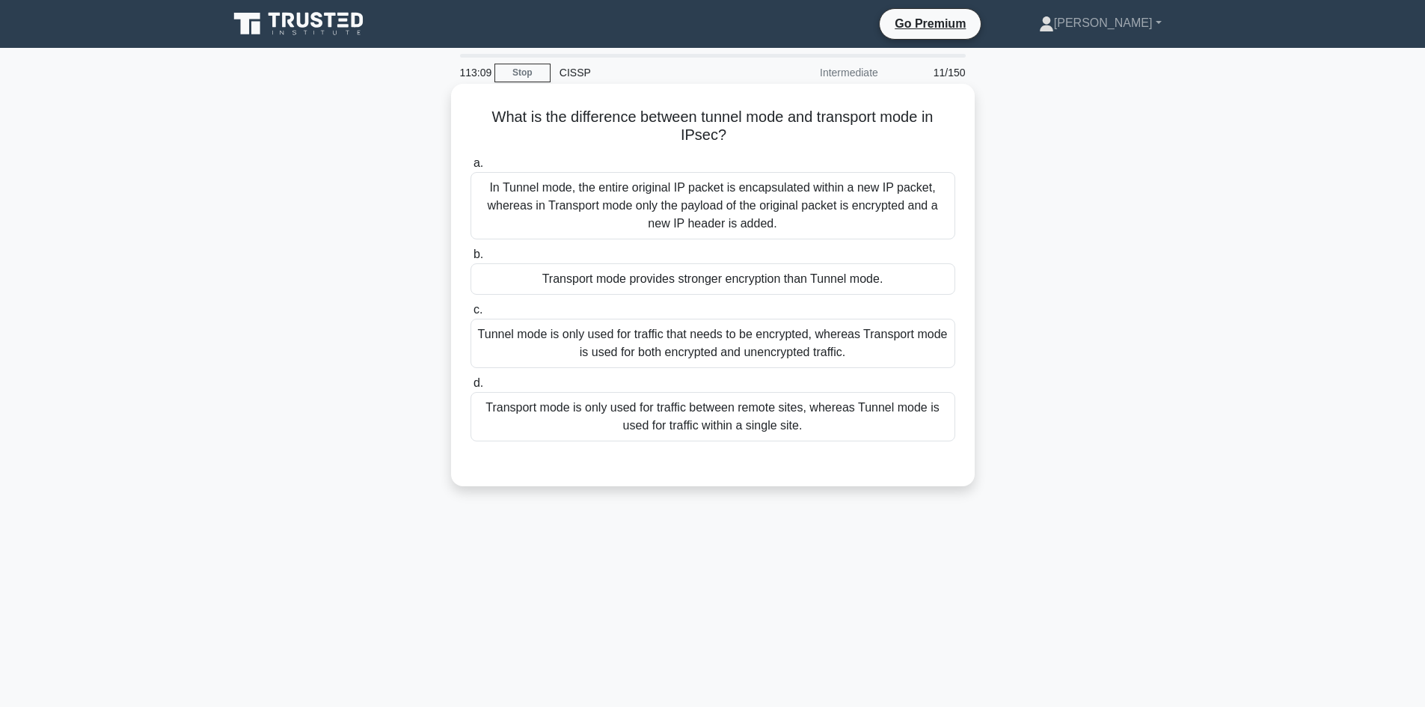
click at [786, 325] on div "Tunnel mode is only used for traffic that needs to be encrypted, whereas Transp…" at bounding box center [713, 343] width 485 height 49
click at [471, 315] on input "c. Tunnel mode is only used for traffic that needs to be encrypted, whereas Tra…" at bounding box center [471, 310] width 0 height 10
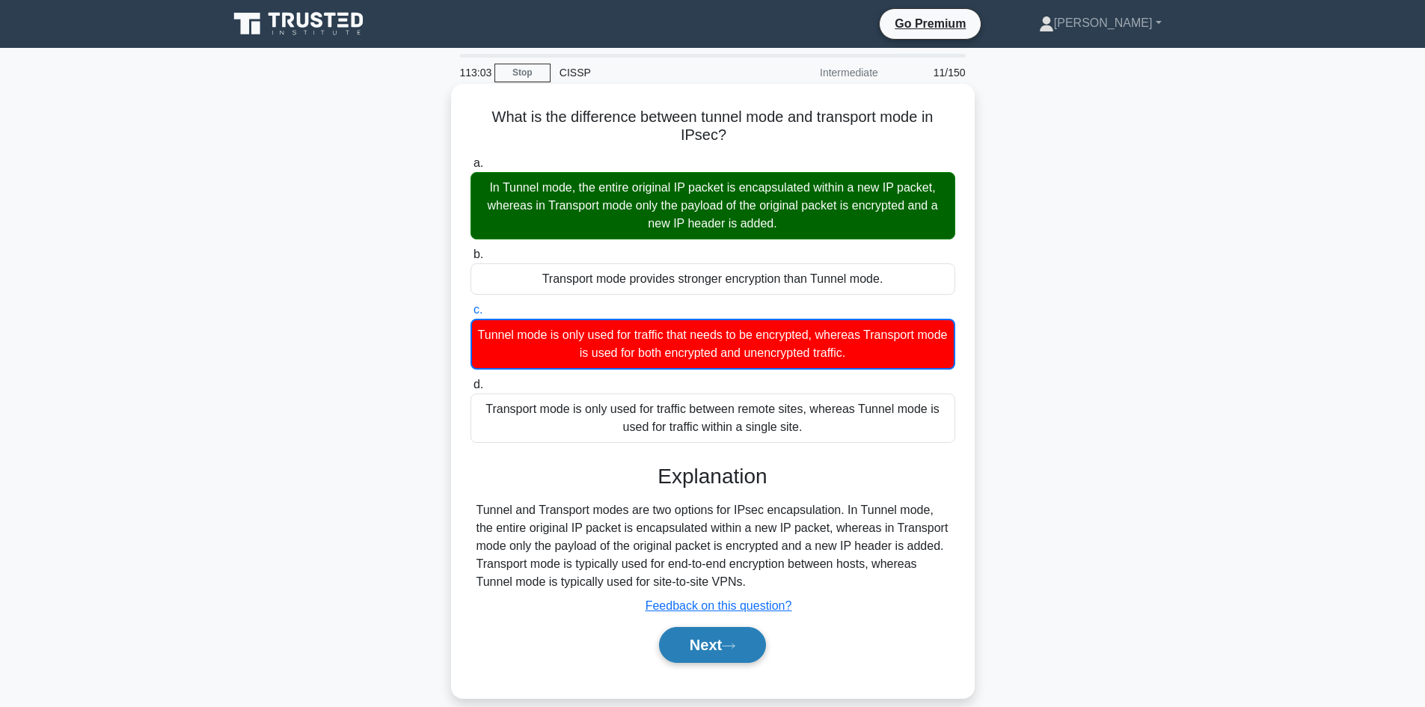
click at [715, 652] on button "Next" at bounding box center [712, 645] width 107 height 36
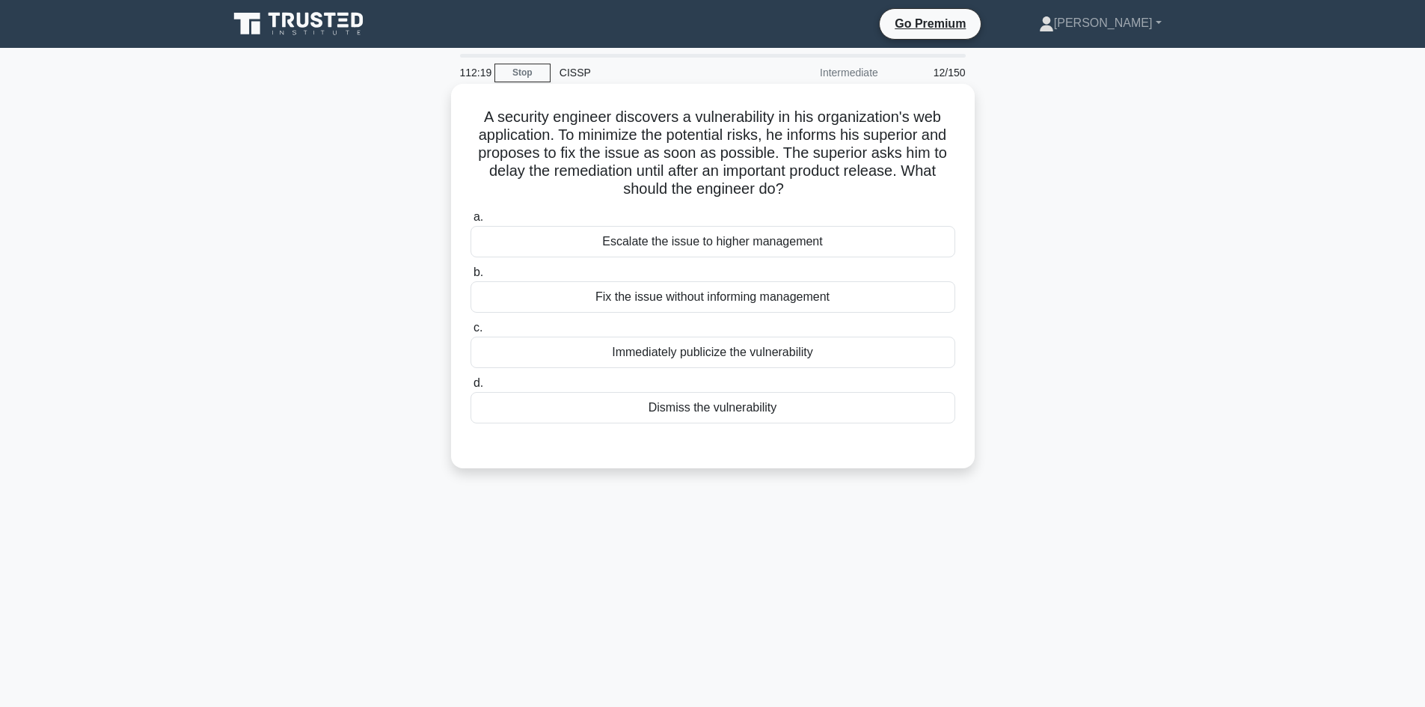
click at [768, 244] on div "Escalate the issue to higher management" at bounding box center [713, 241] width 485 height 31
click at [471, 222] on input "a. Escalate the issue to higher management" at bounding box center [471, 217] width 0 height 10
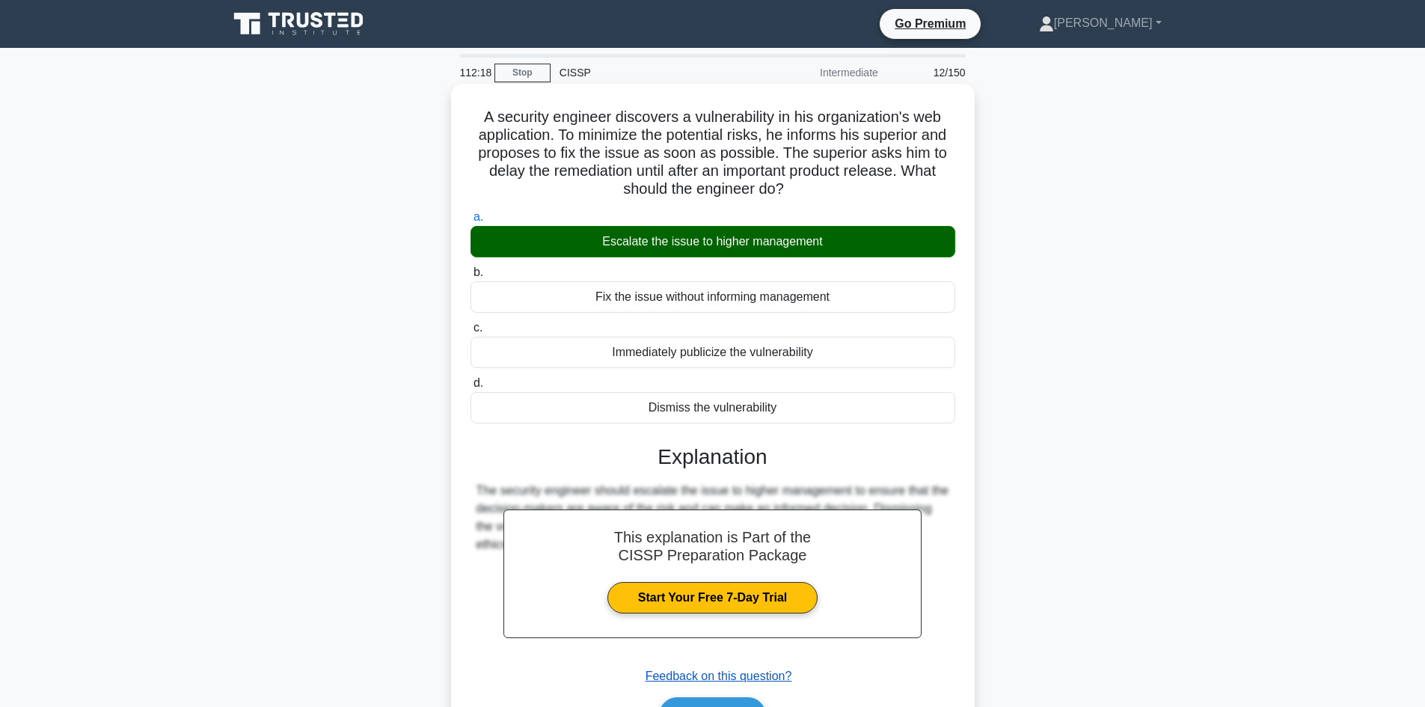
scroll to position [101, 0]
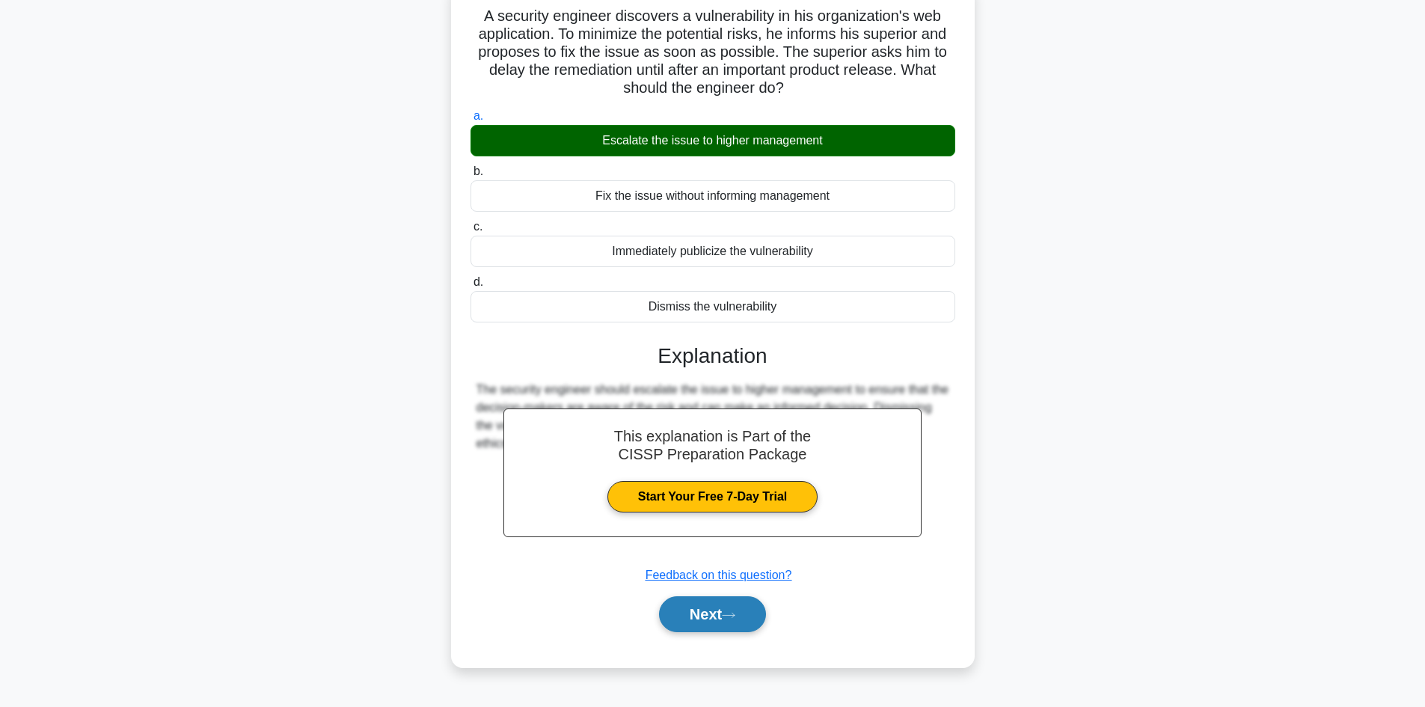
click at [706, 604] on button "Next" at bounding box center [712, 614] width 107 height 36
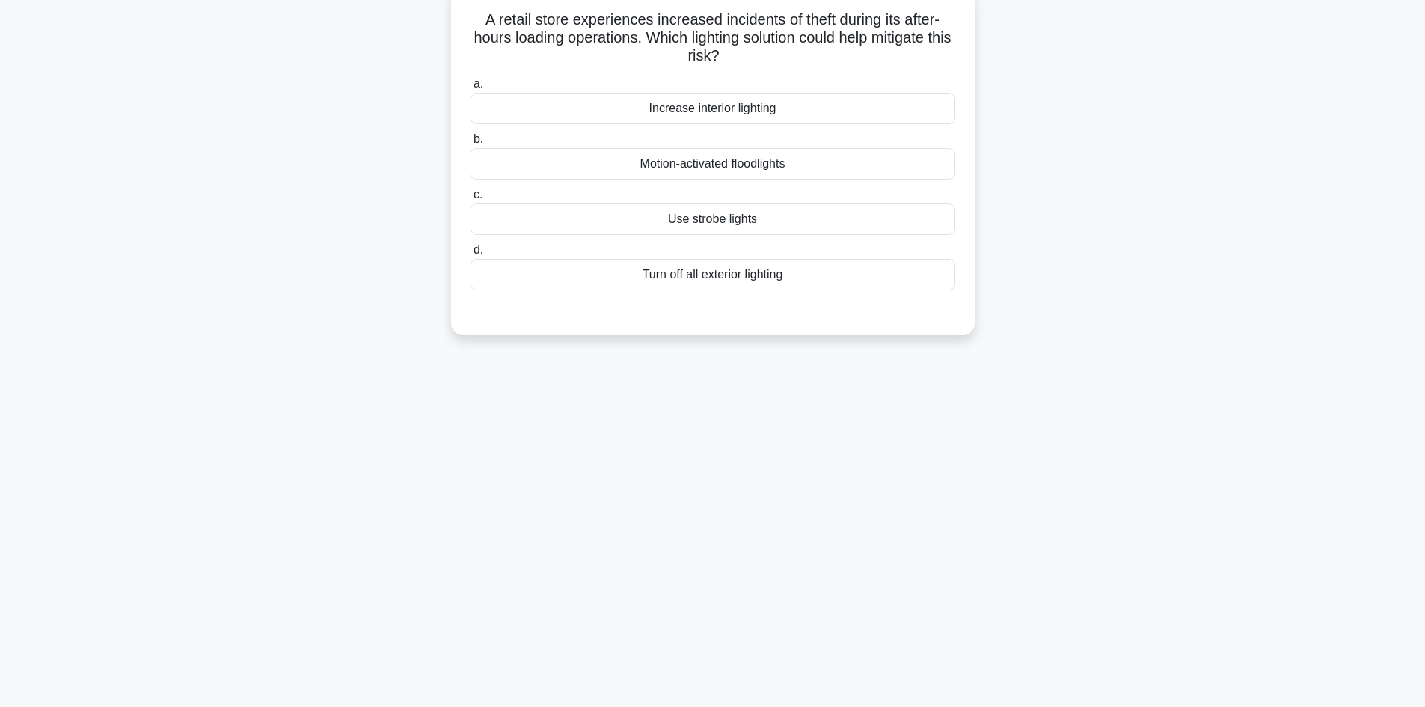
scroll to position [0, 0]
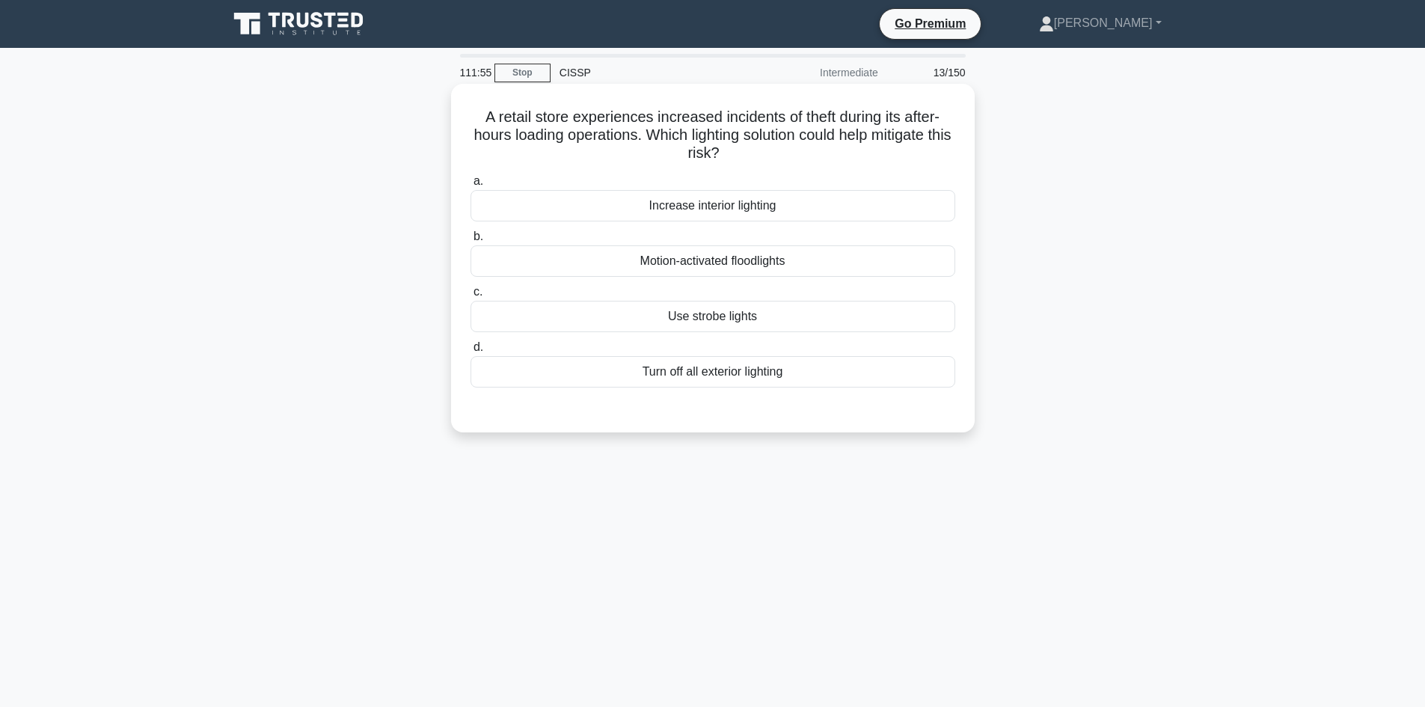
click at [764, 257] on div "Motion-activated floodlights" at bounding box center [713, 260] width 485 height 31
click at [471, 242] on input "b. Motion-activated floodlights" at bounding box center [471, 237] width 0 height 10
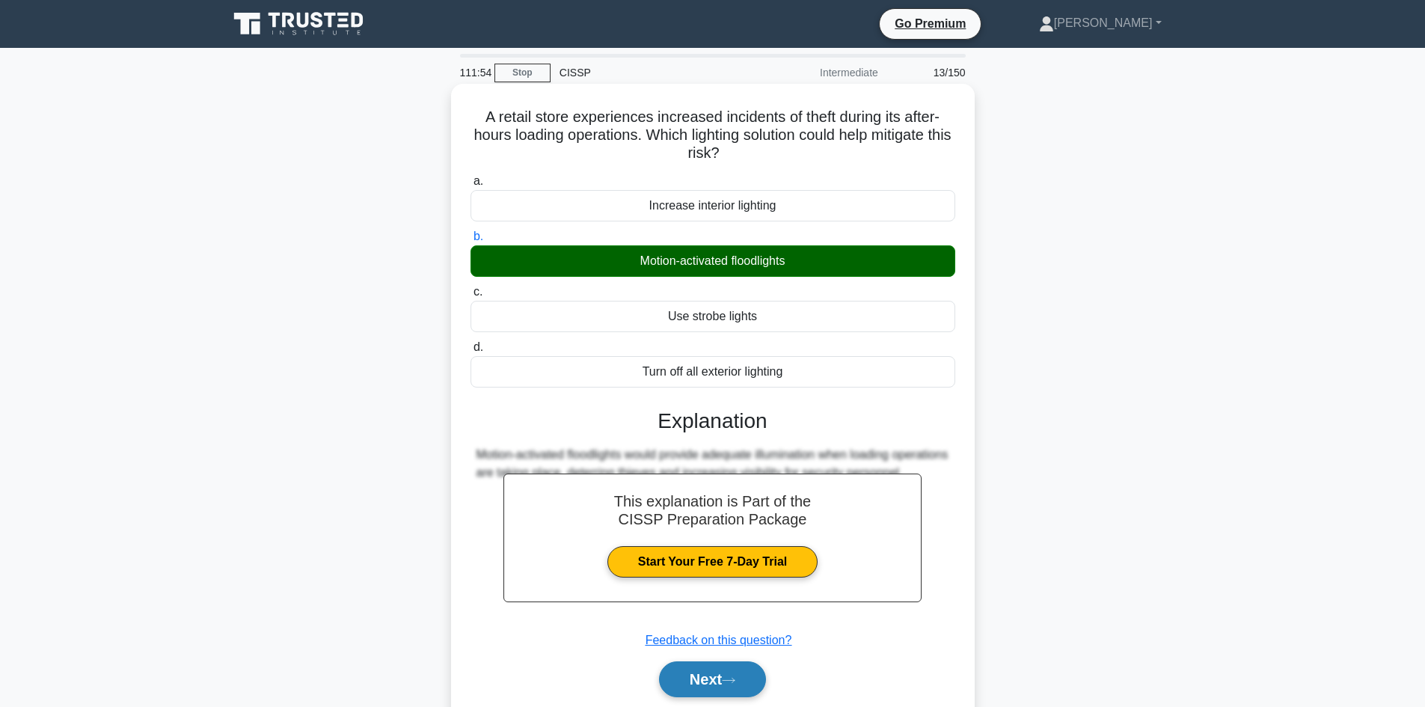
click at [726, 683] on button "Next" at bounding box center [712, 679] width 107 height 36
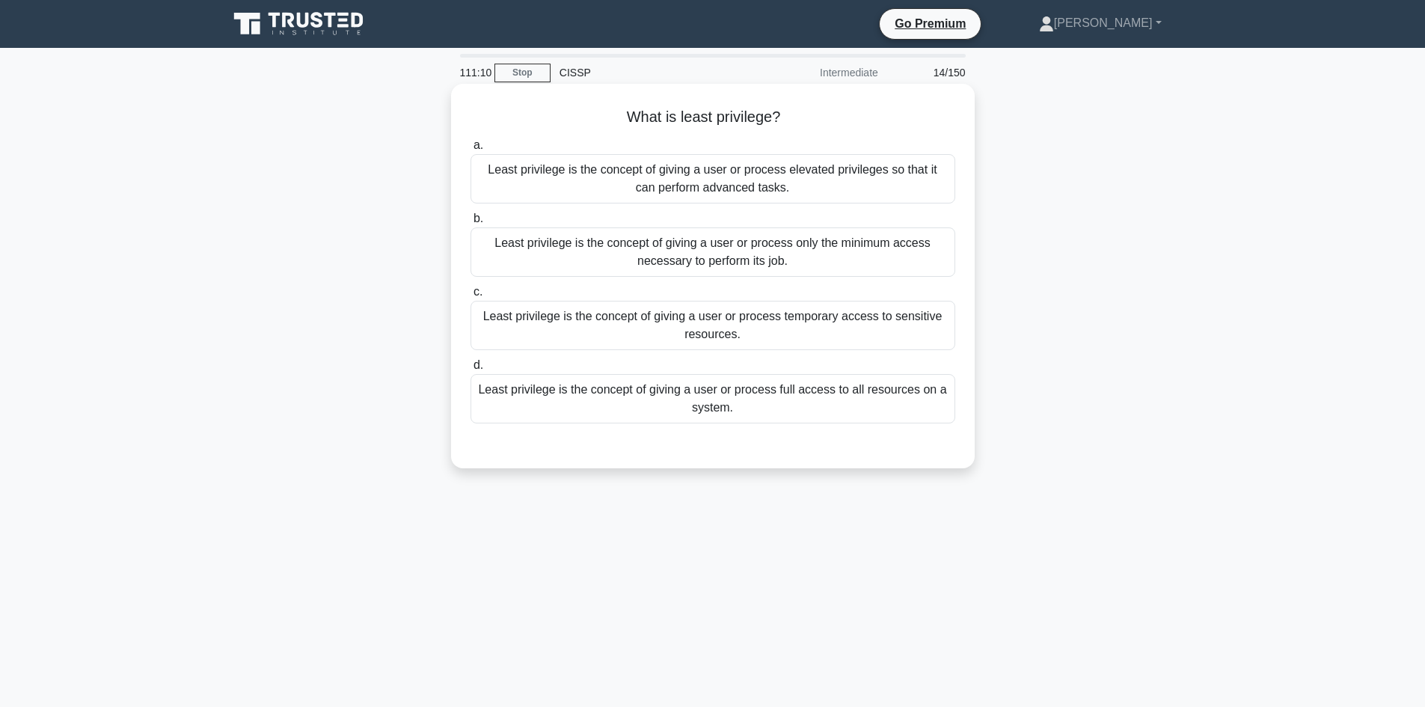
click at [794, 256] on div "Least privilege is the concept of giving a user or process only the minimum acc…" at bounding box center [713, 251] width 485 height 49
click at [471, 224] on input "b. Least privilege is the concept of giving a user or process only the minimum …" at bounding box center [471, 219] width 0 height 10
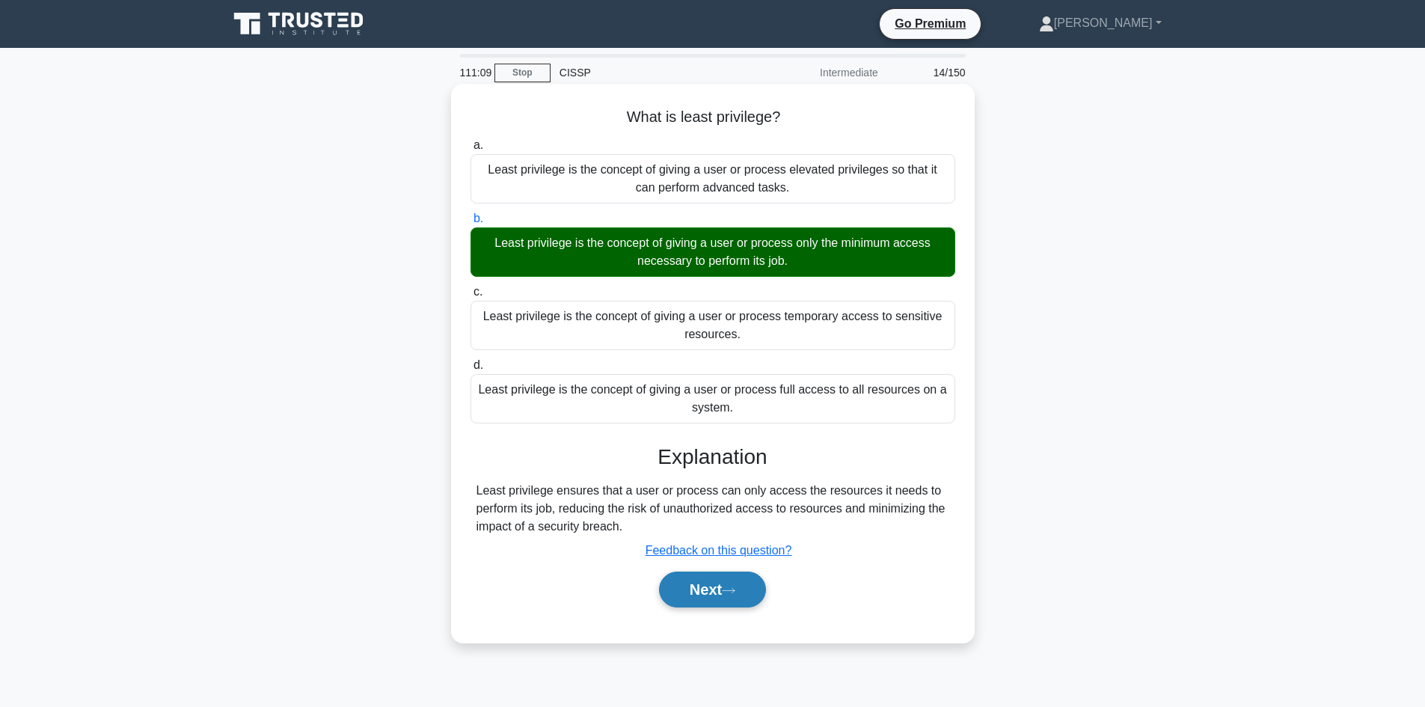
click at [731, 584] on button "Next" at bounding box center [712, 590] width 107 height 36
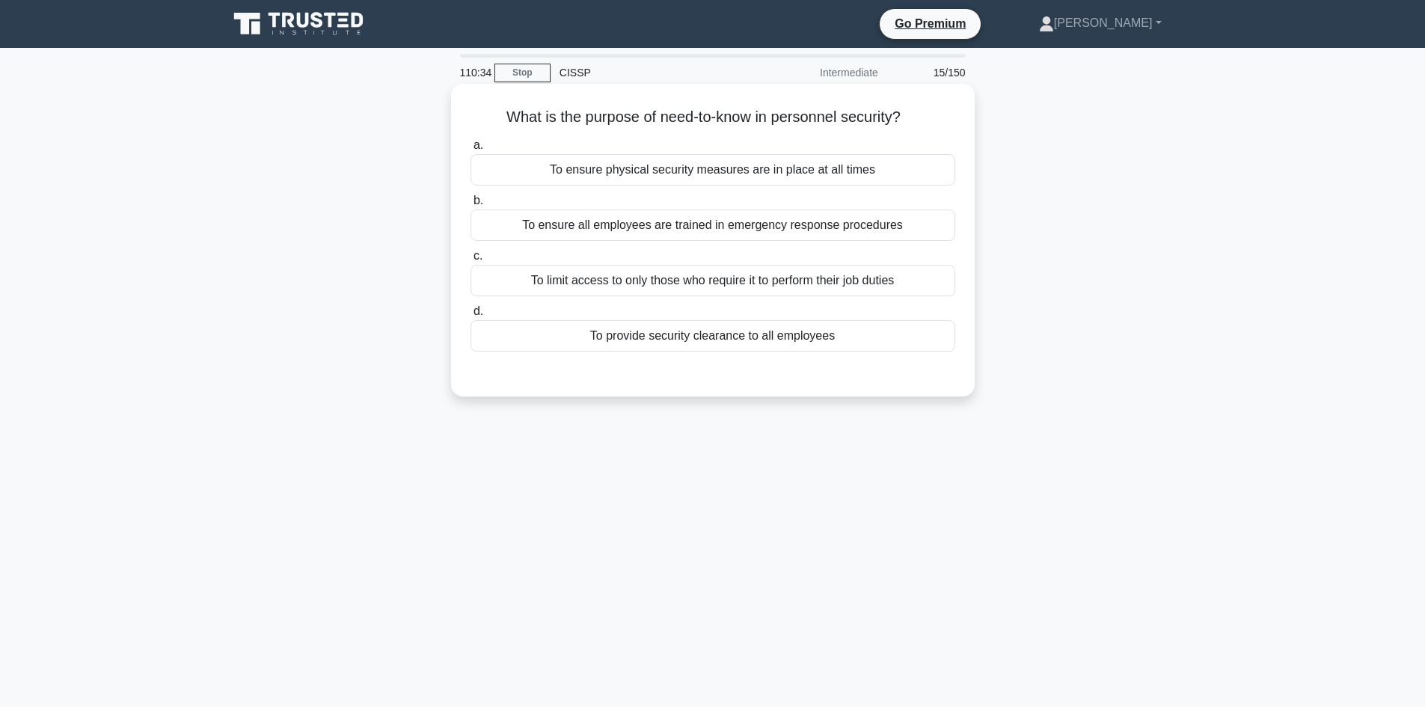
click at [875, 286] on div "To limit access to only those who require it to perform their job duties" at bounding box center [713, 280] width 485 height 31
click at [471, 261] on input "c. To limit access to only those who require it to perform their job duties" at bounding box center [471, 256] width 0 height 10
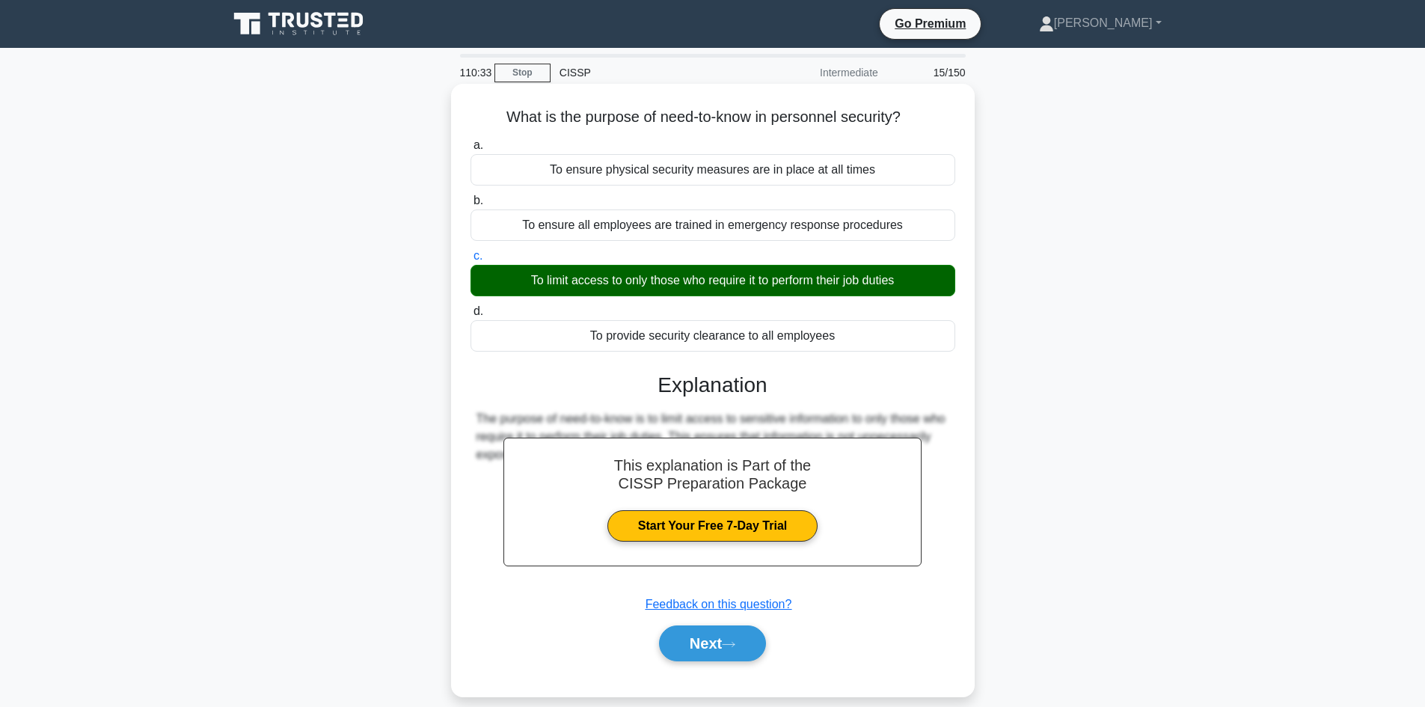
drag, startPoint x: 708, startPoint y: 644, endPoint x: 865, endPoint y: 642, distance: 157.1
click at [709, 644] on button "Next" at bounding box center [712, 643] width 107 height 36
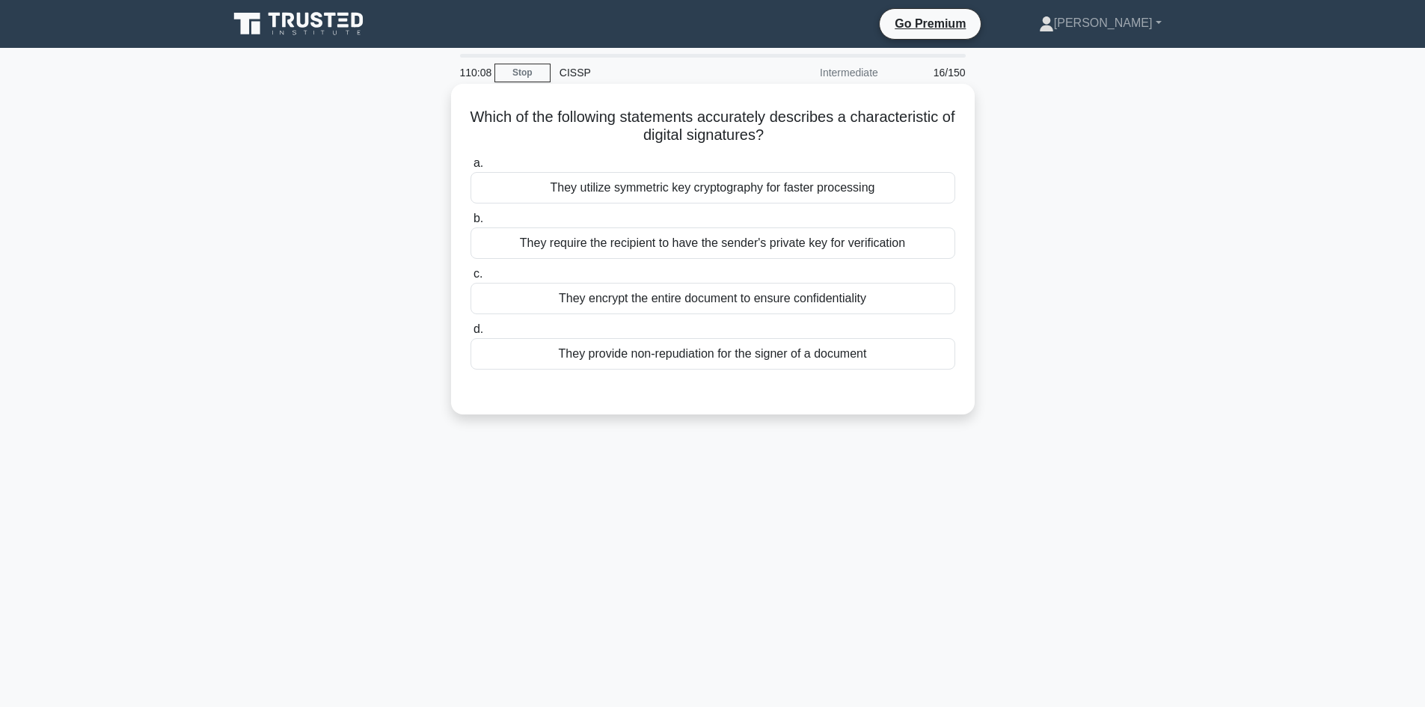
click at [702, 304] on div "They encrypt the entire document to ensure confidentiality" at bounding box center [713, 298] width 485 height 31
click at [471, 279] on input "c. They encrypt the entire document to ensure confidentiality" at bounding box center [471, 274] width 0 height 10
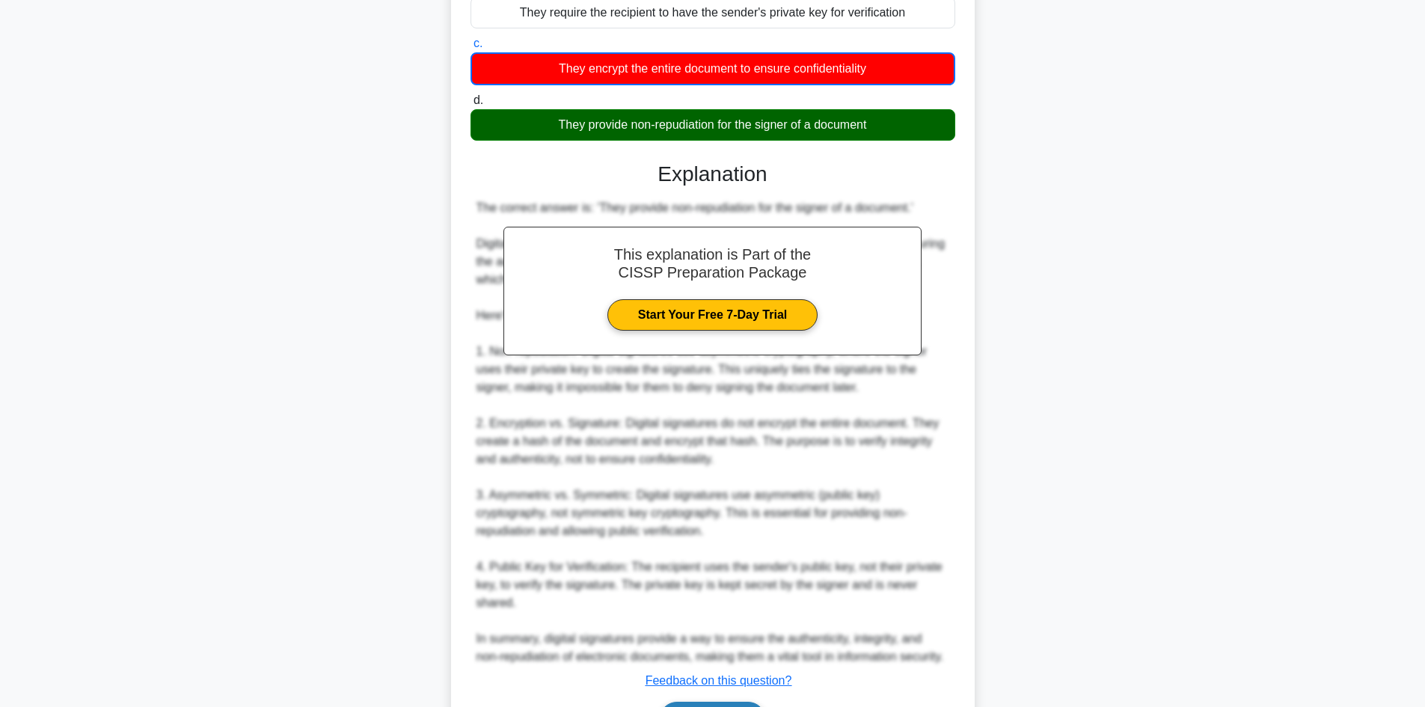
scroll to position [343, 0]
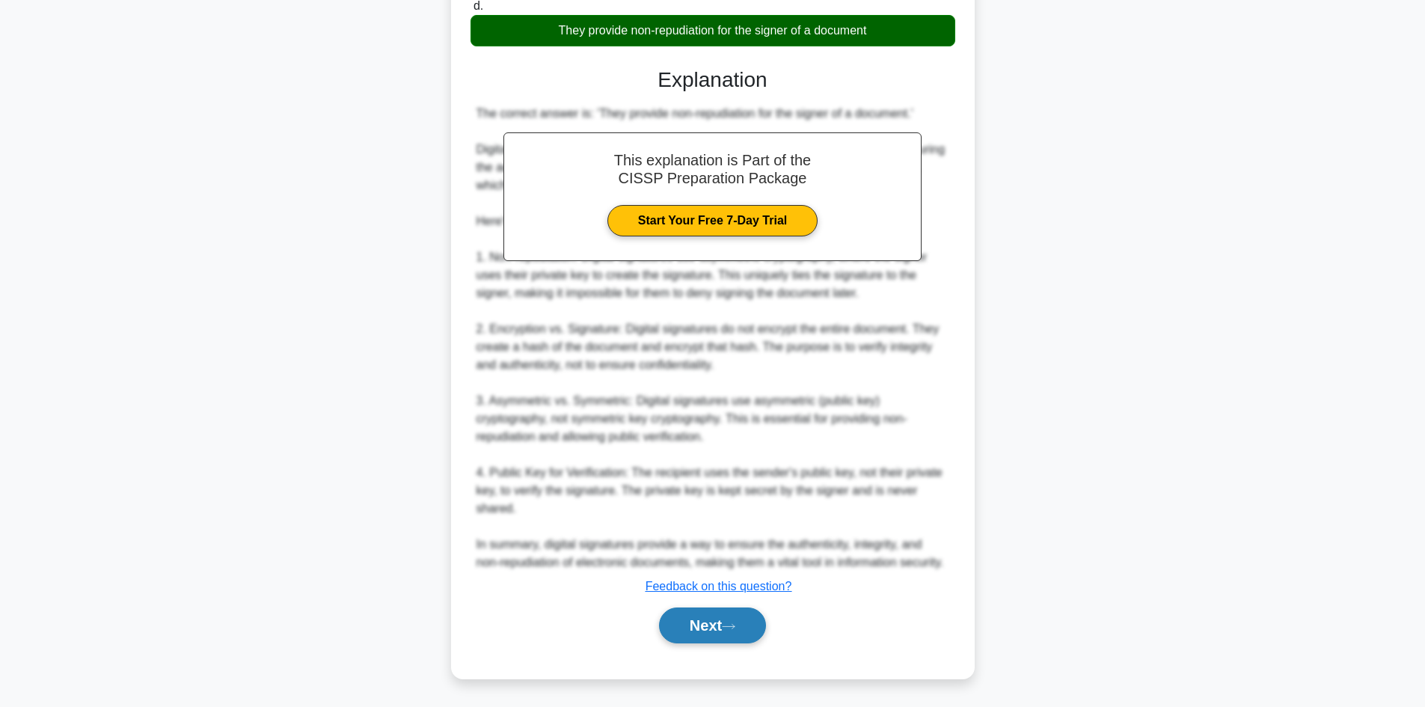
click at [737, 637] on button "Next" at bounding box center [712, 626] width 107 height 36
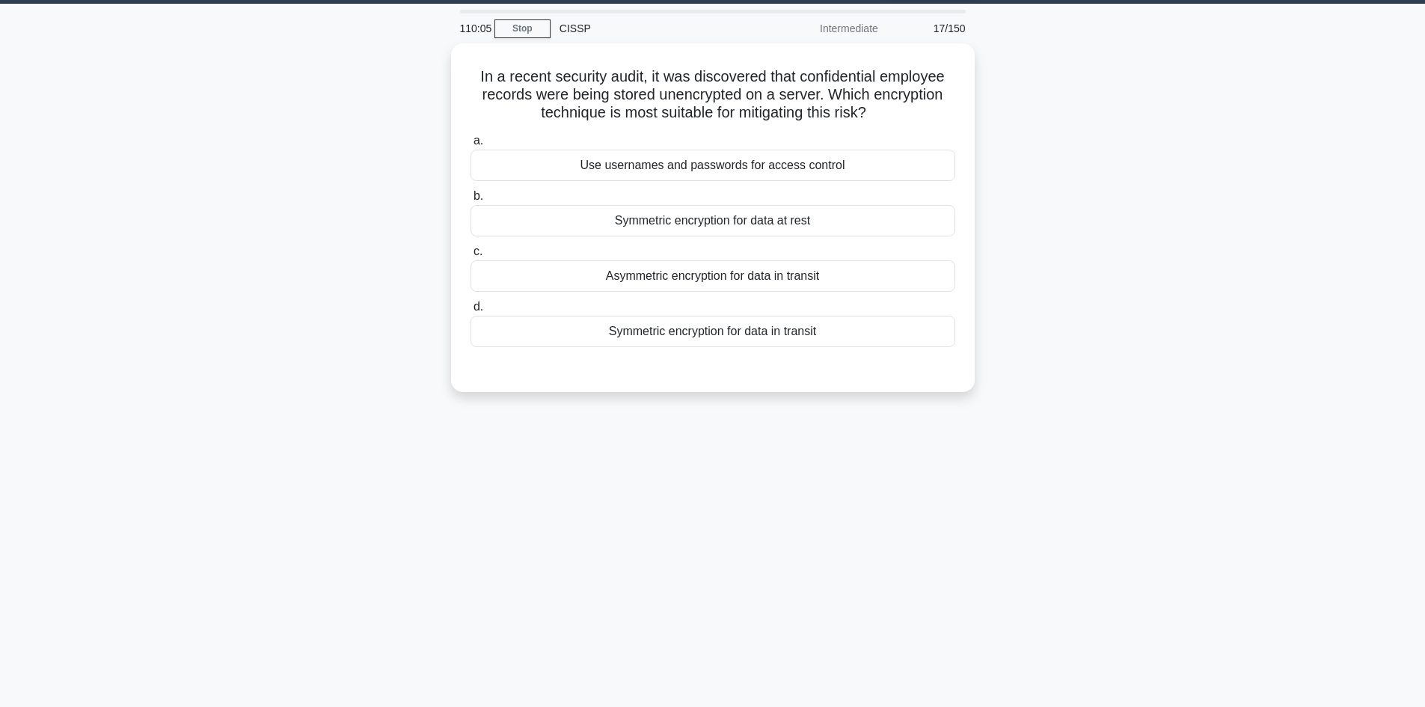
scroll to position [0, 0]
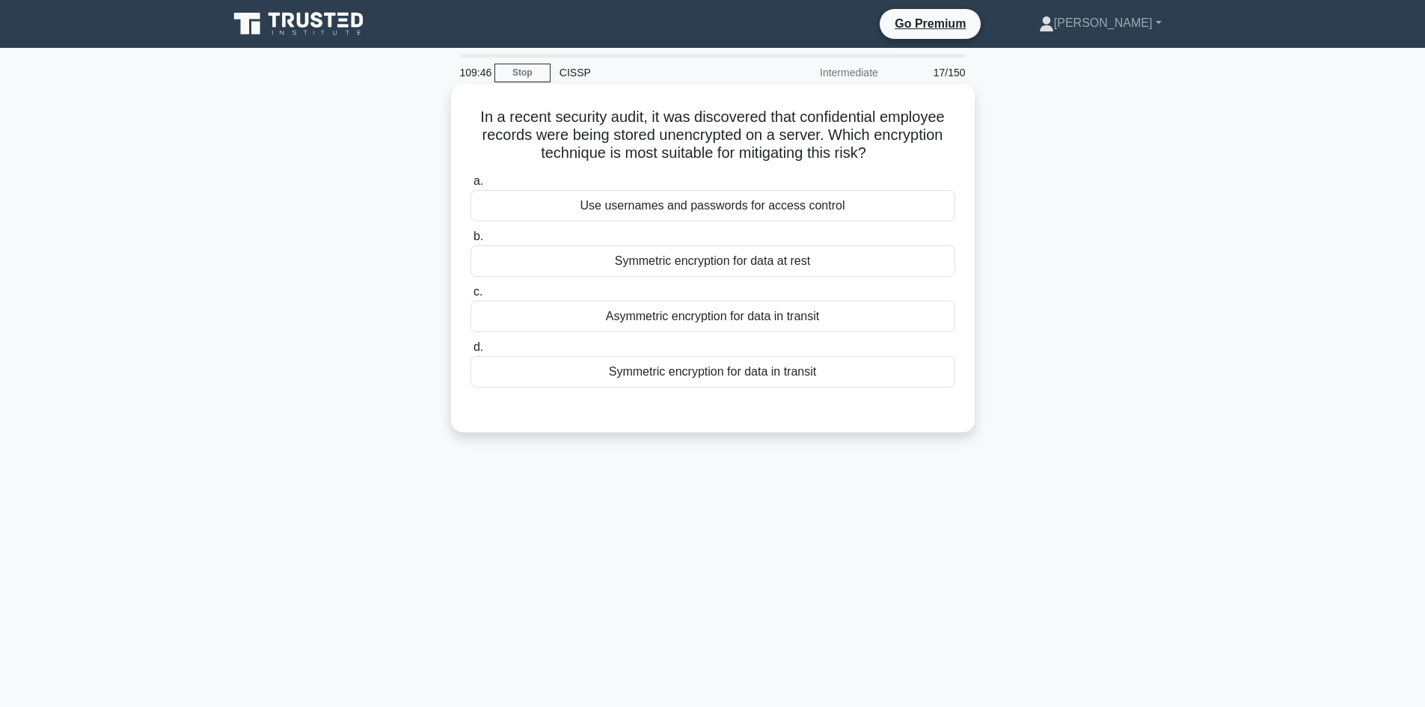
drag, startPoint x: 738, startPoint y: 257, endPoint x: 757, endPoint y: 269, distance: 22.5
click at [738, 258] on div "Symmetric encryption for data at rest" at bounding box center [713, 260] width 485 height 31
click at [471, 242] on input "b. Symmetric encryption for data at rest" at bounding box center [471, 237] width 0 height 10
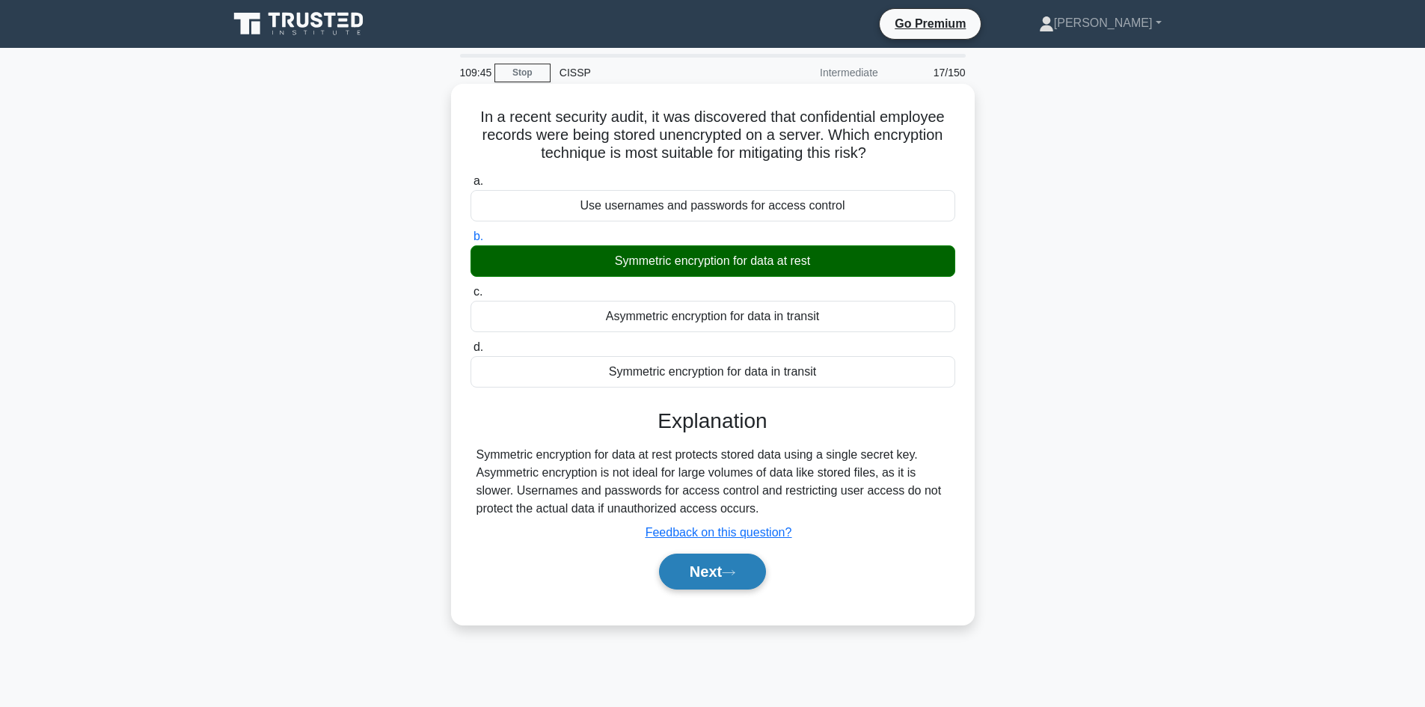
click at [706, 577] on button "Next" at bounding box center [712, 572] width 107 height 36
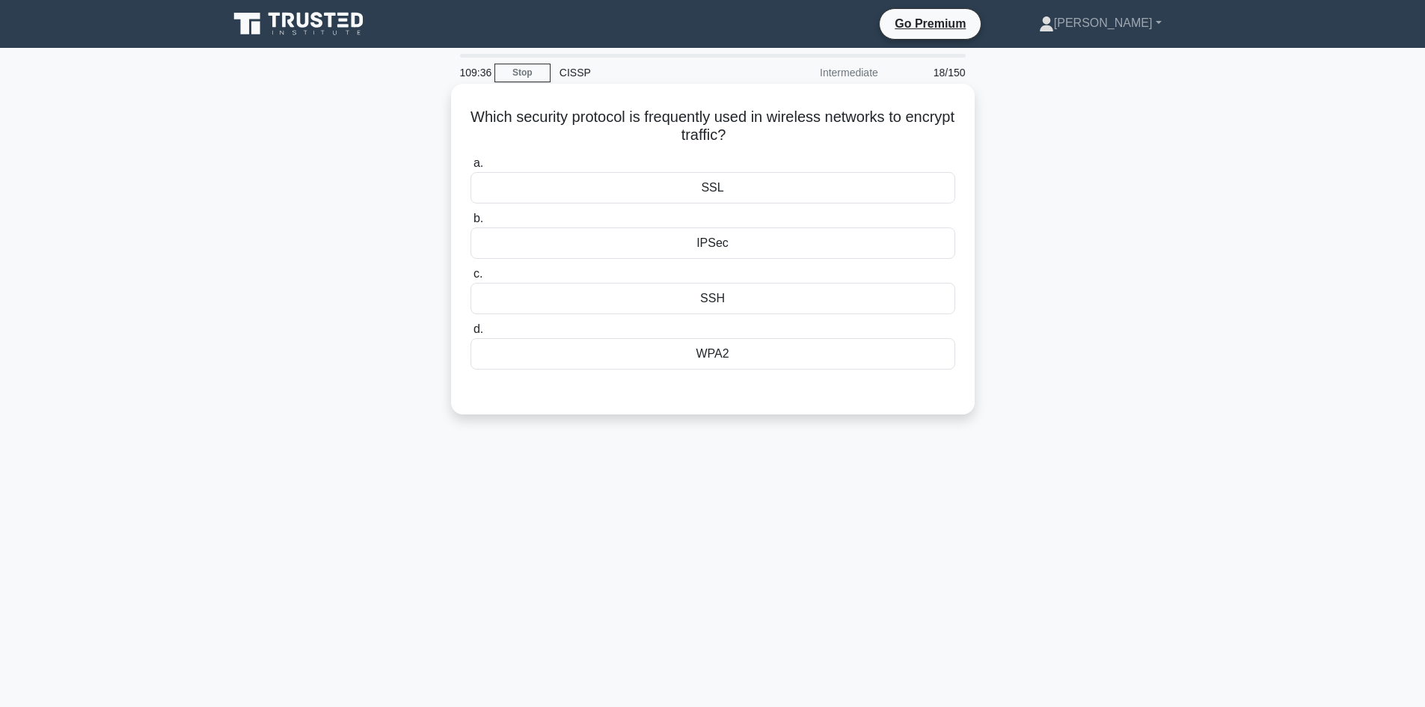
click at [741, 357] on div "WPA2" at bounding box center [713, 353] width 485 height 31
click at [471, 334] on input "d. WPA2" at bounding box center [471, 330] width 0 height 10
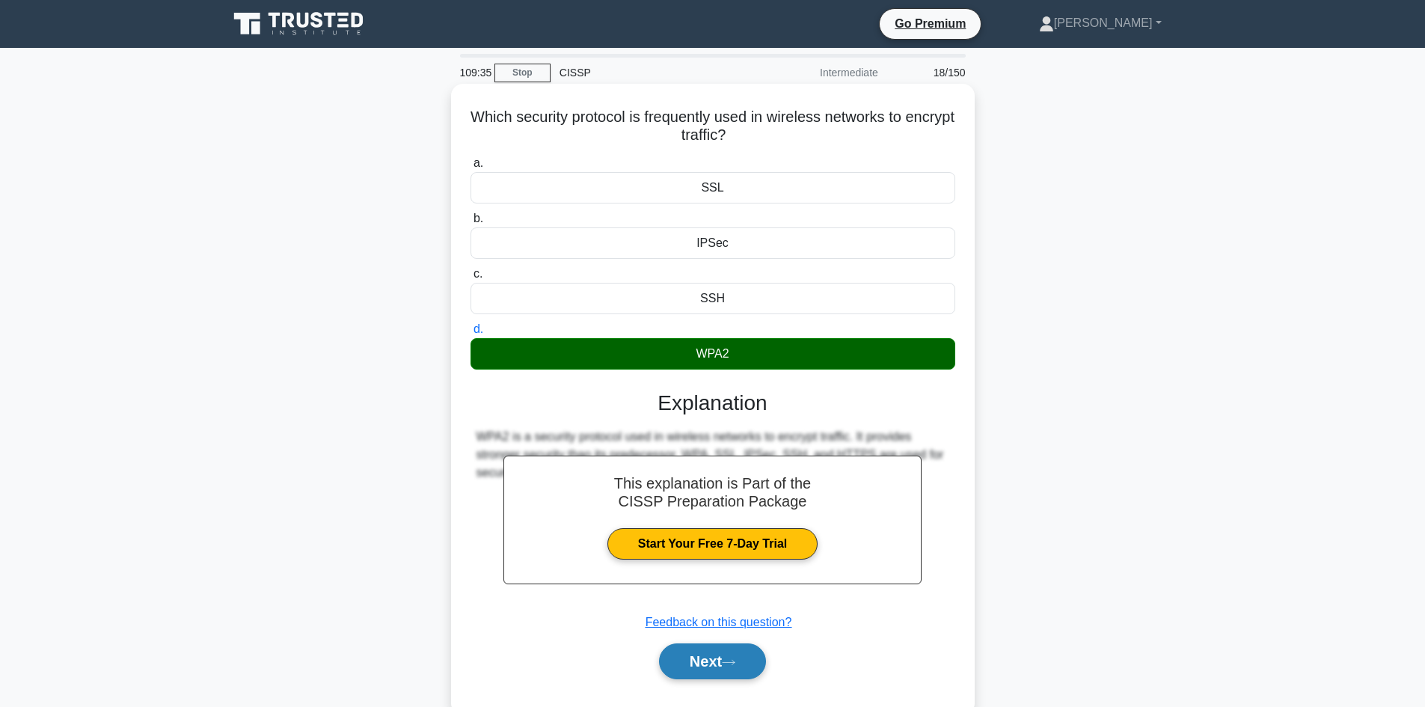
click at [722, 664] on button "Next" at bounding box center [712, 661] width 107 height 36
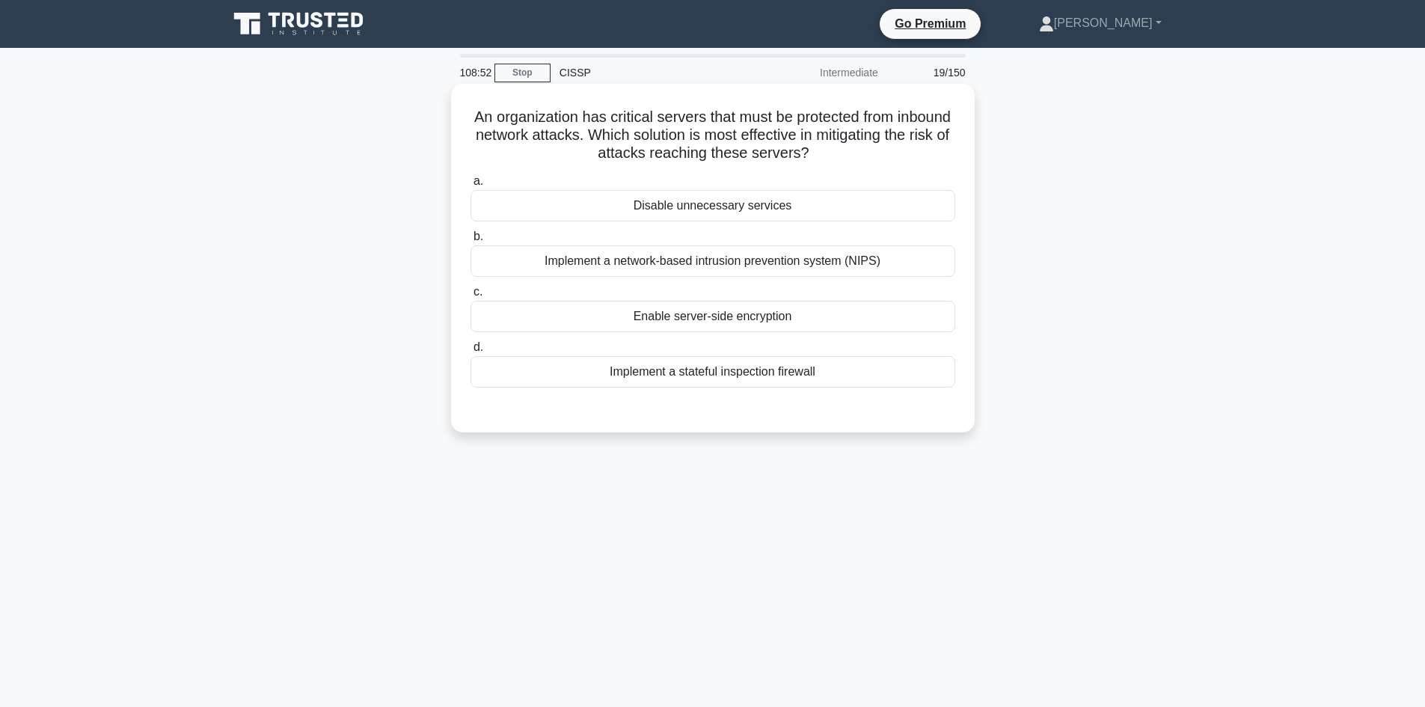
click at [903, 364] on div "Implement a stateful inspection firewall" at bounding box center [713, 371] width 485 height 31
click at [471, 352] on input "d. Implement a stateful inspection firewall" at bounding box center [471, 348] width 0 height 10
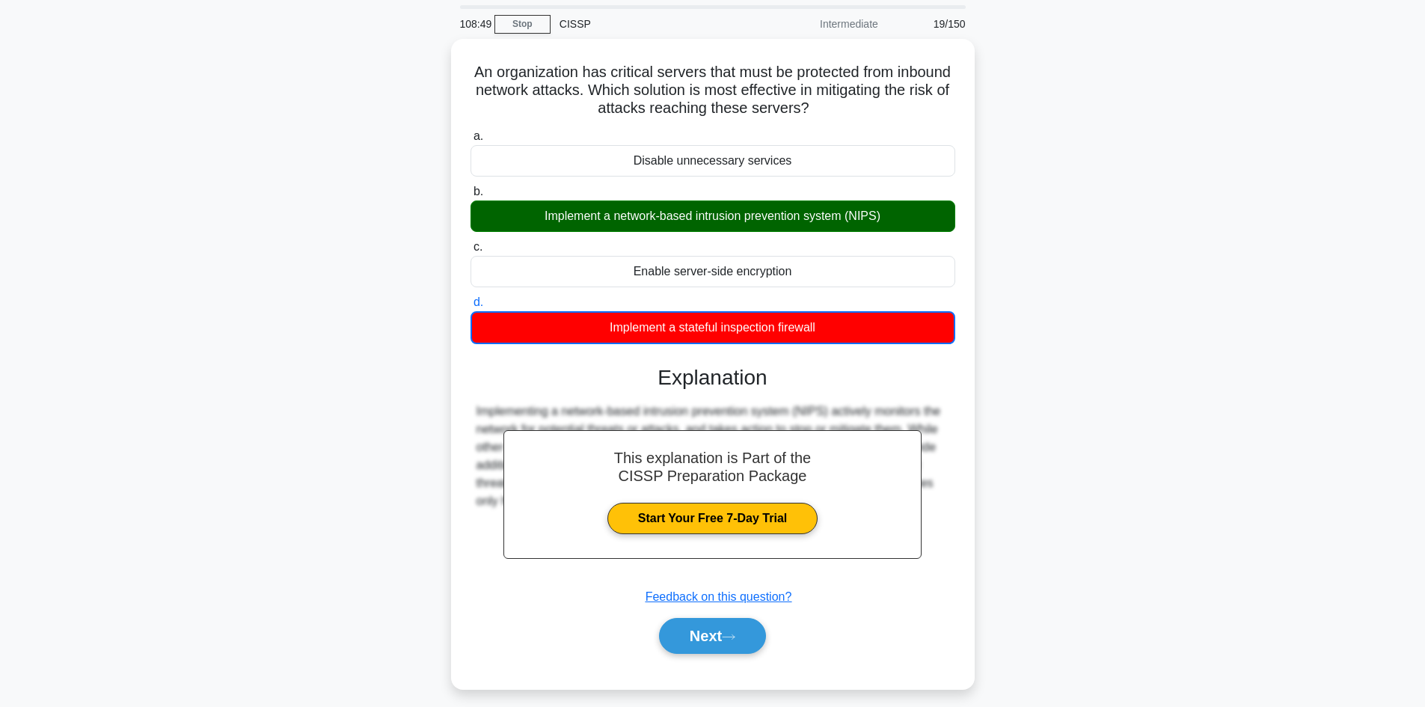
scroll to position [101, 0]
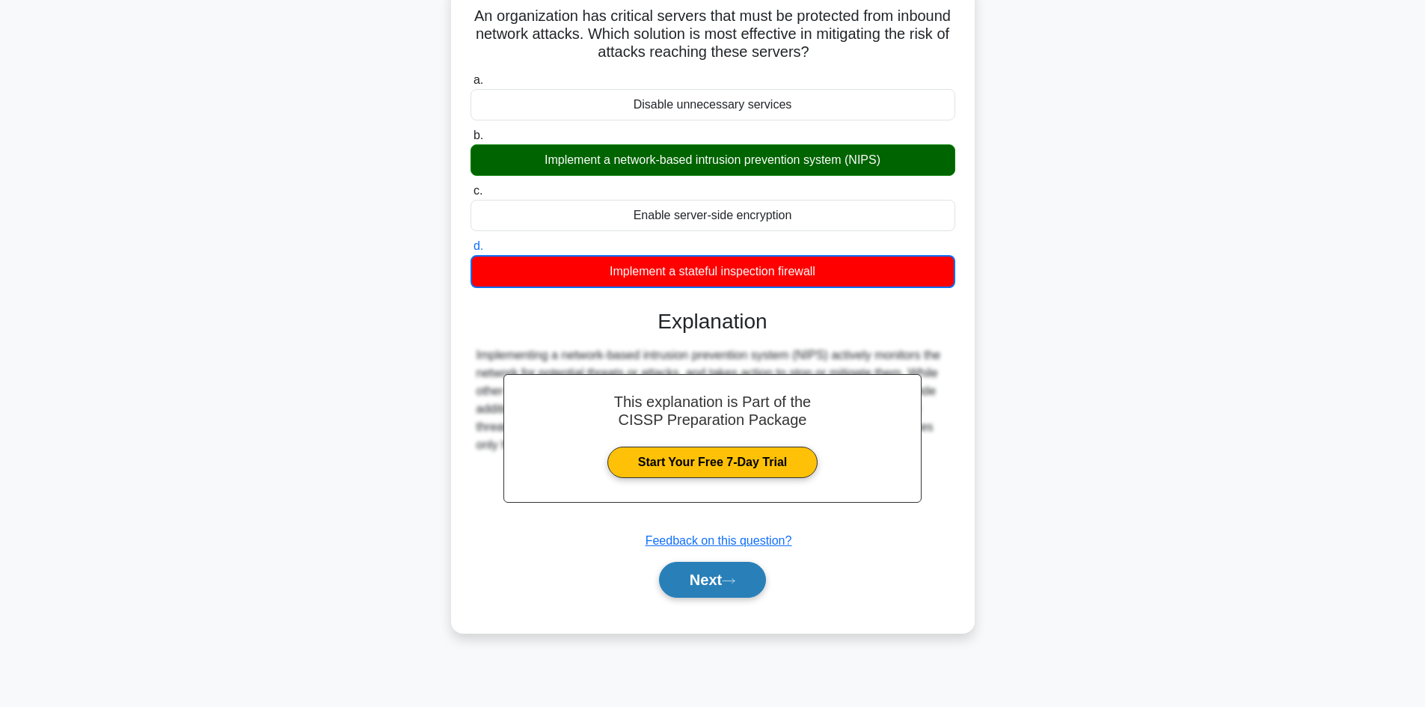
drag, startPoint x: 684, startPoint y: 576, endPoint x: 865, endPoint y: 538, distance: 185.0
click at [687, 576] on button "Next" at bounding box center [712, 580] width 107 height 36
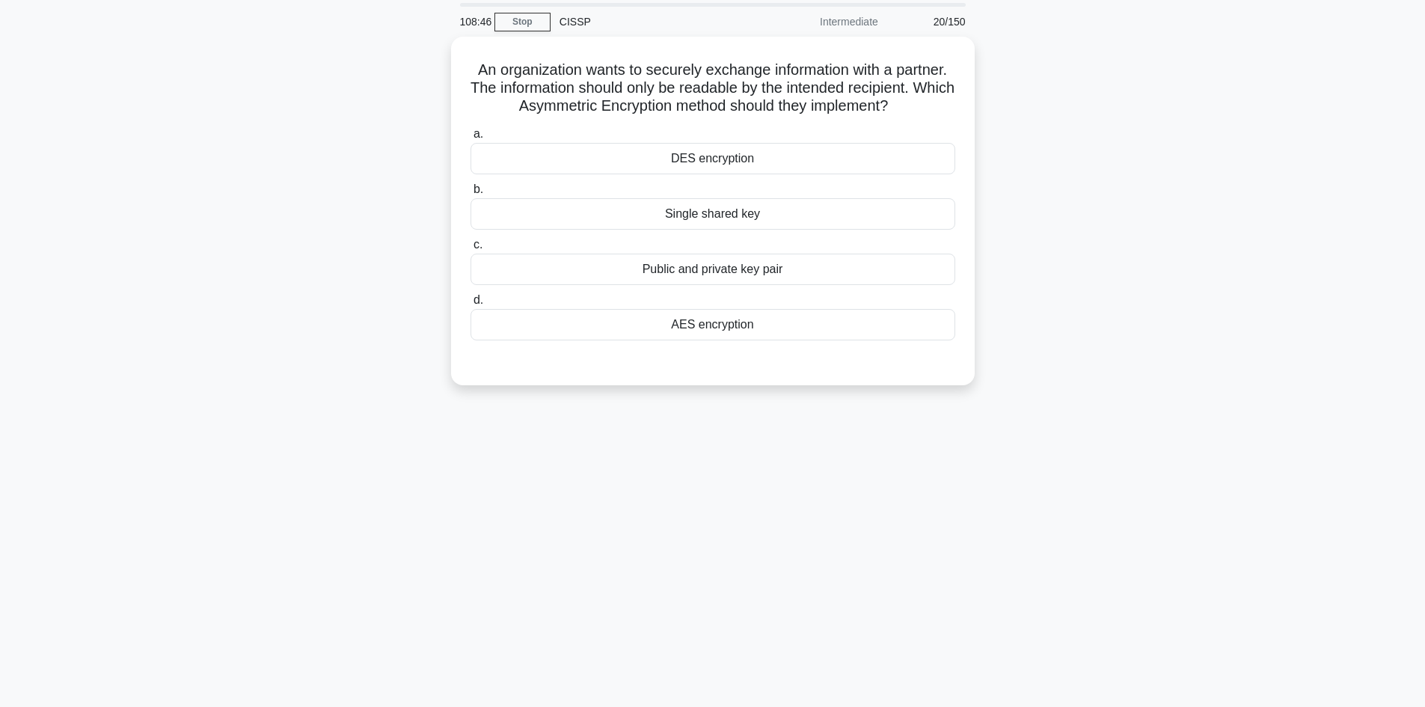
scroll to position [0, 0]
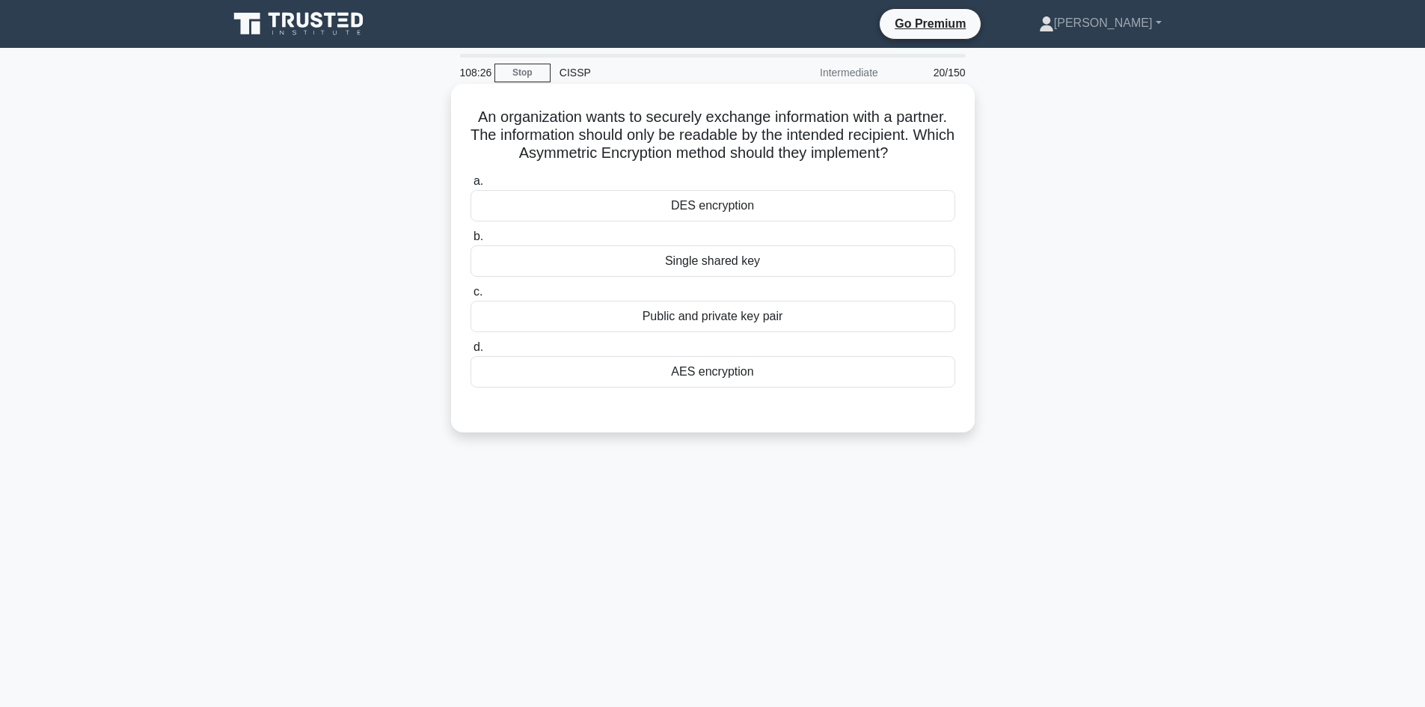
click at [790, 366] on div "AES encryption" at bounding box center [713, 371] width 485 height 31
click at [471, 352] on input "d. AES encryption" at bounding box center [471, 348] width 0 height 10
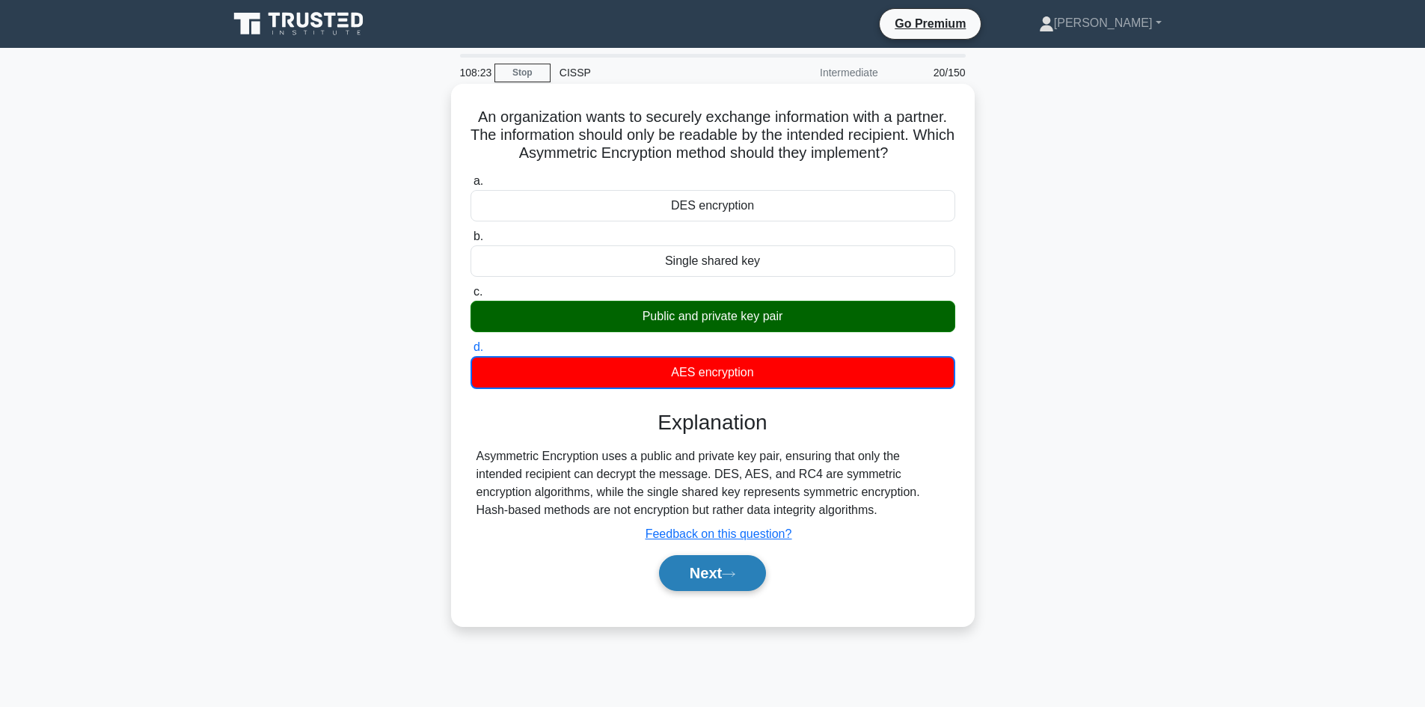
click at [706, 580] on button "Next" at bounding box center [712, 573] width 107 height 36
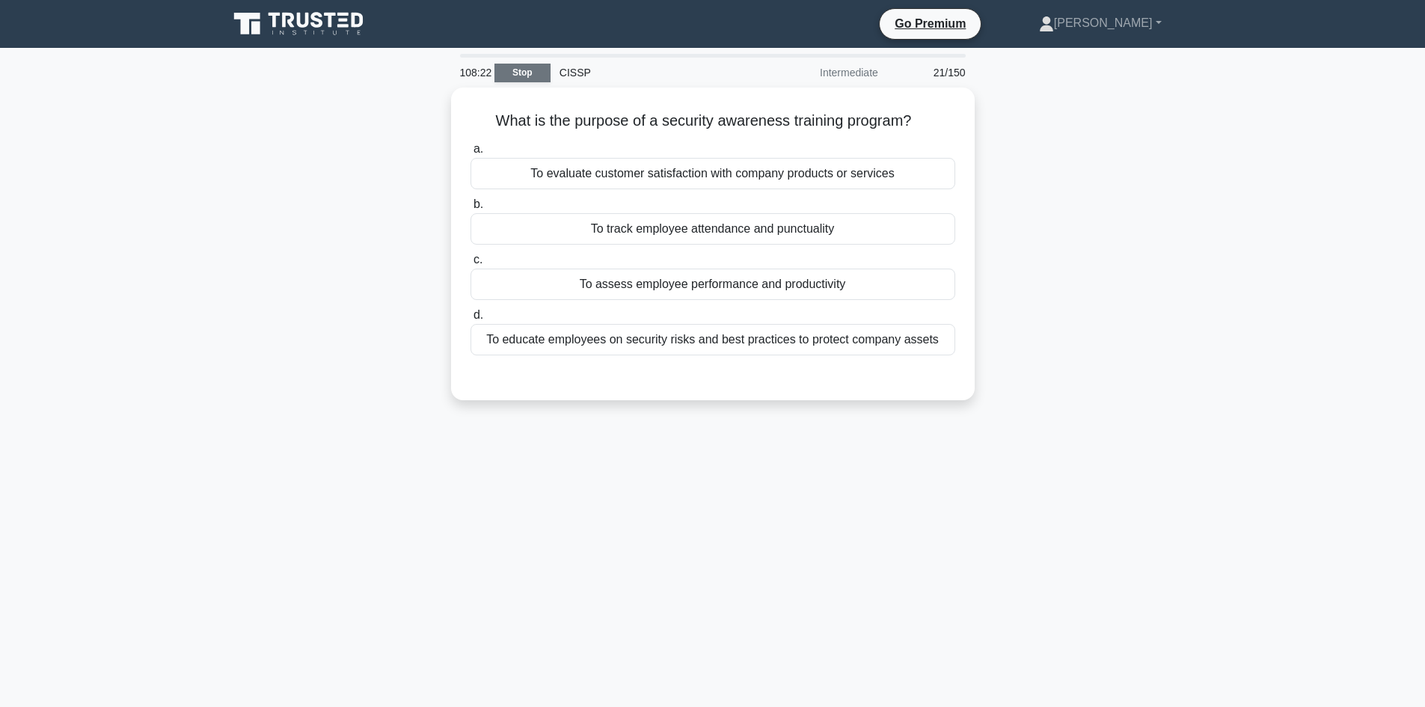
click at [515, 68] on link "Stop" at bounding box center [523, 73] width 56 height 19
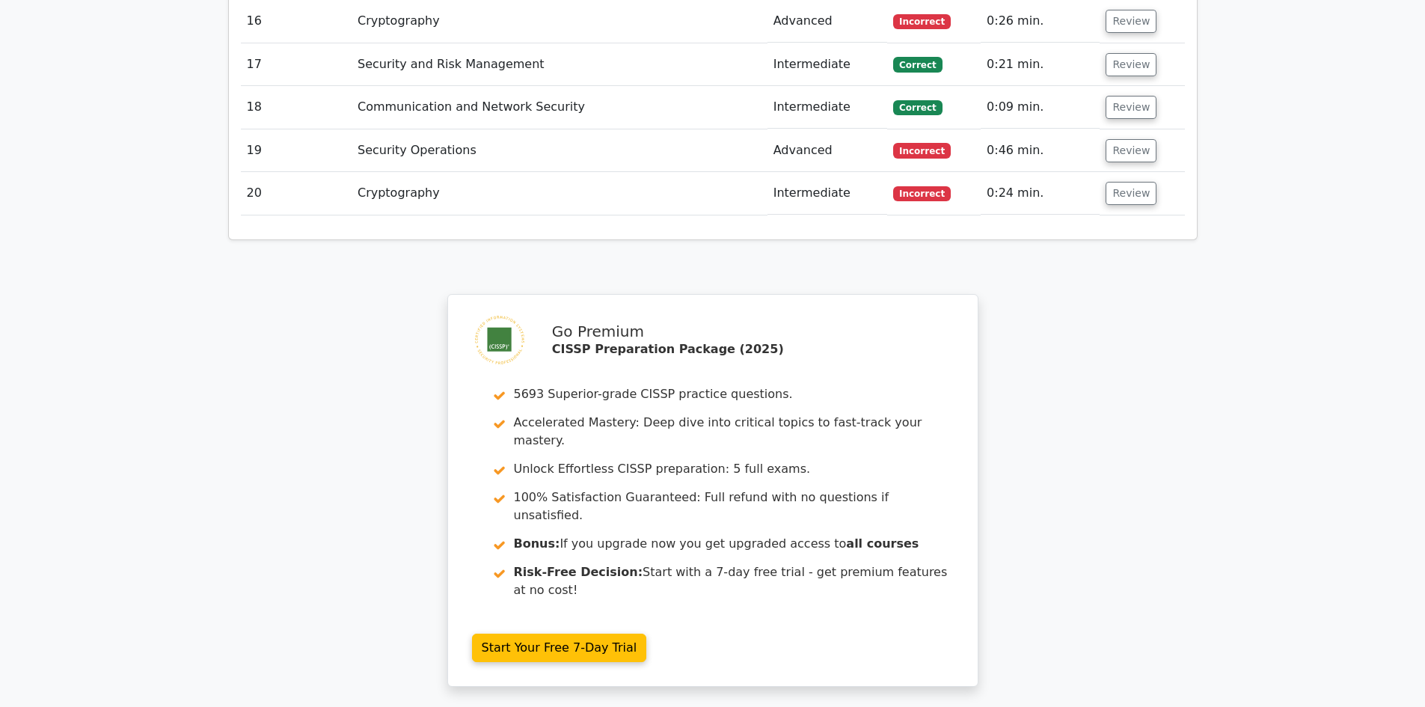
scroll to position [2787, 0]
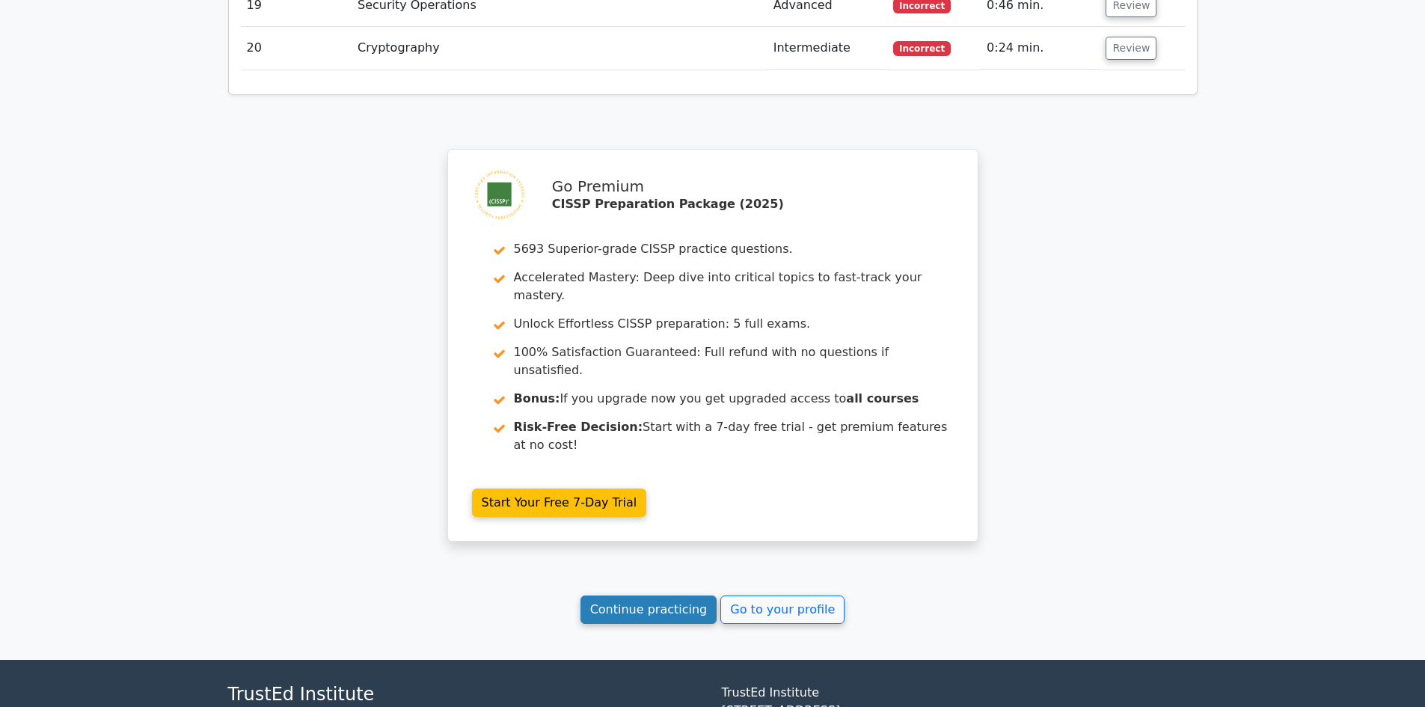
click at [674, 596] on link "Continue practicing" at bounding box center [649, 610] width 137 height 28
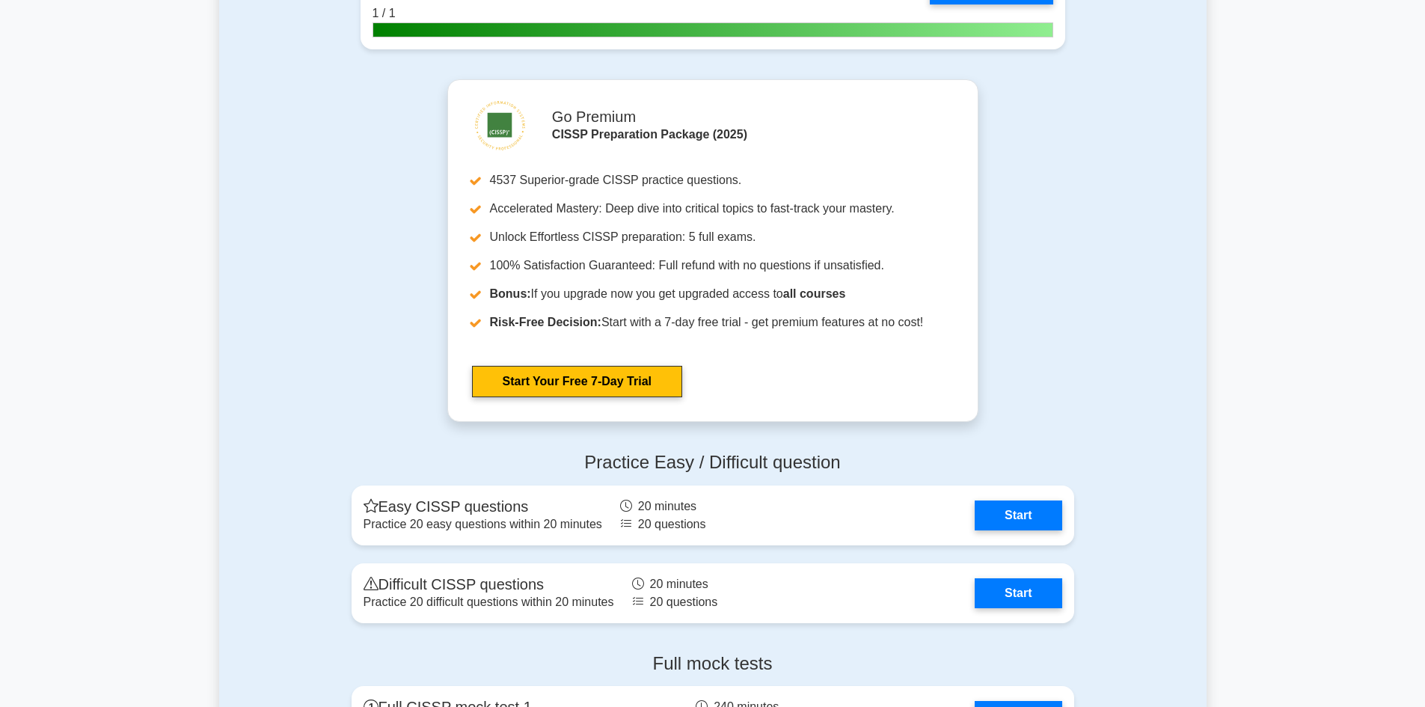
scroll to position [4265, 0]
